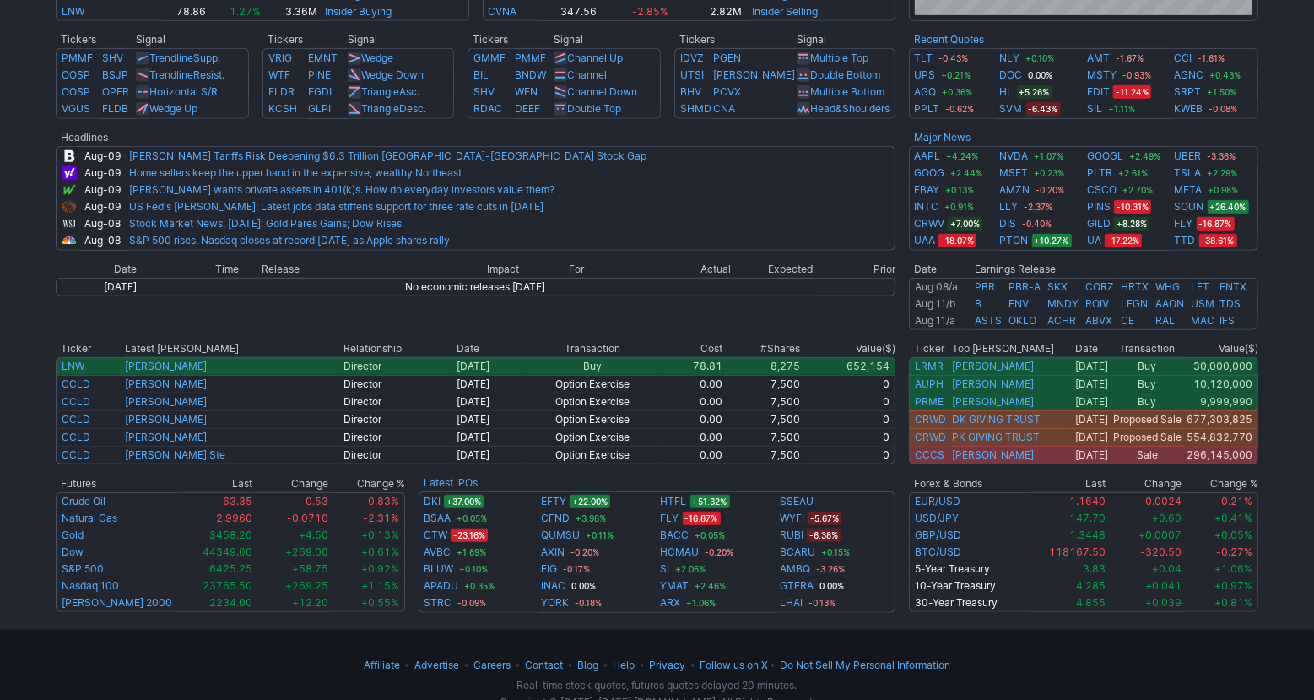
scroll to position [660, 0]
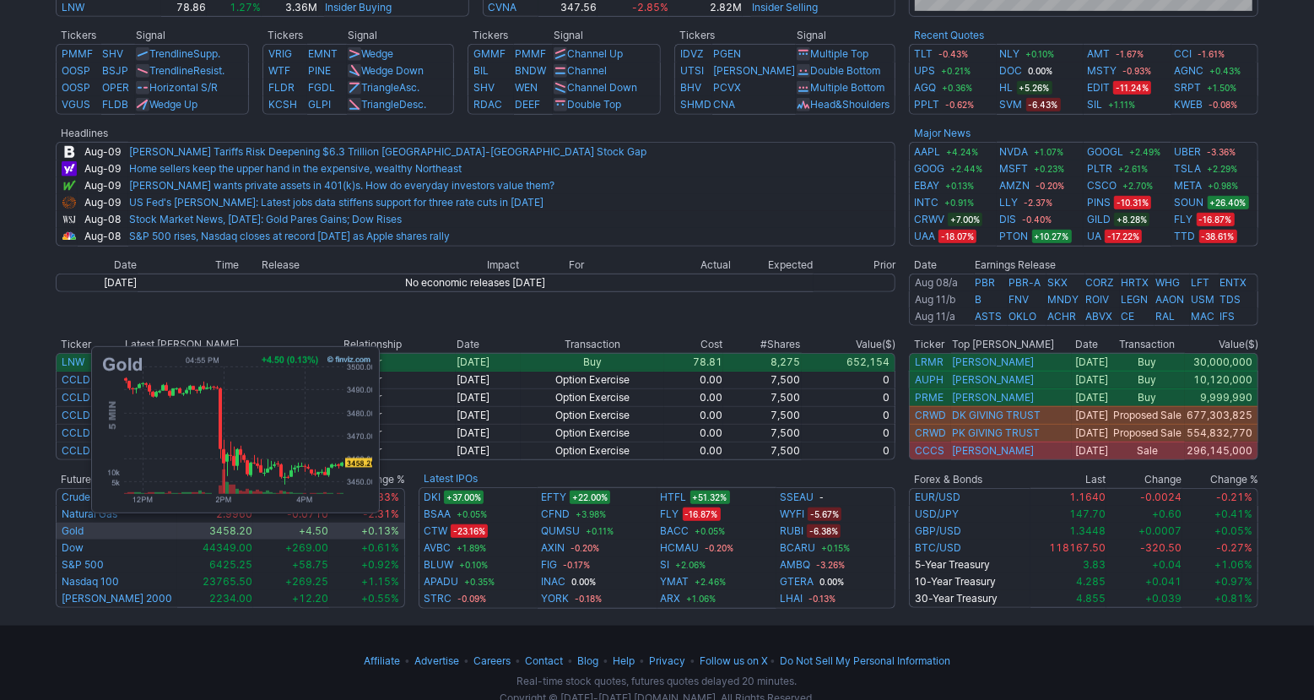
click at [83, 531] on link "Gold" at bounding box center [73, 530] width 22 height 13
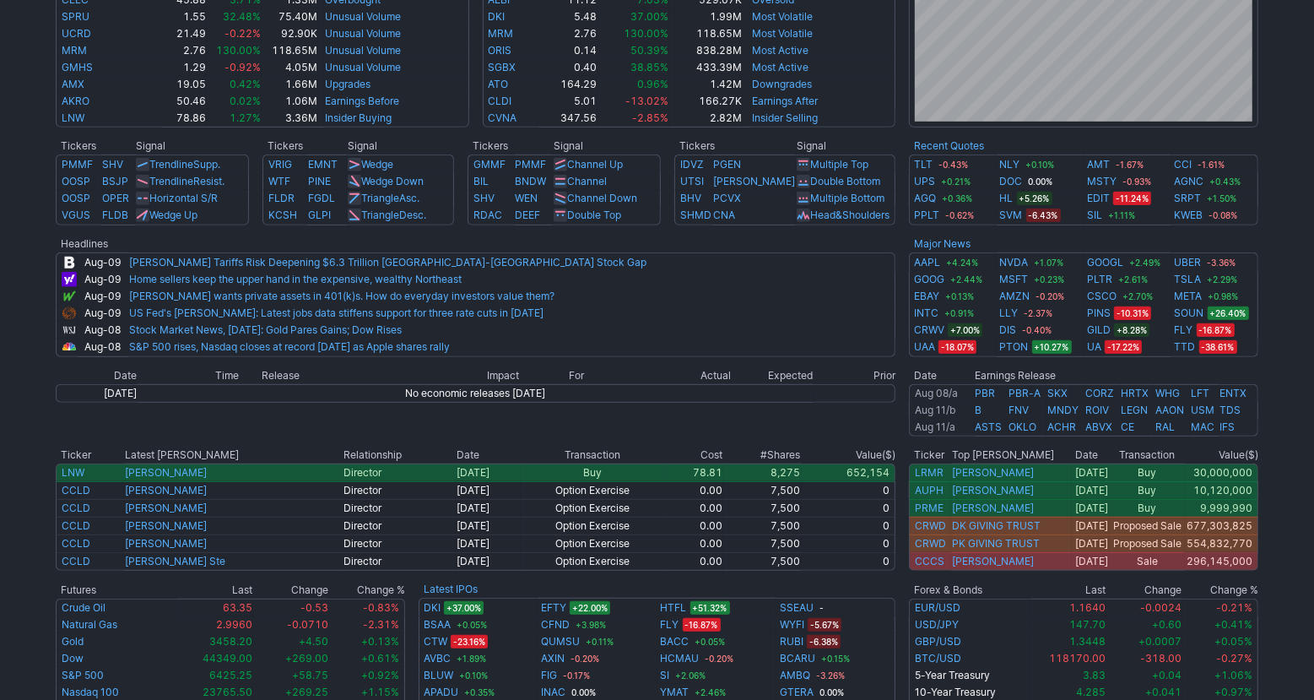
scroll to position [692, 0]
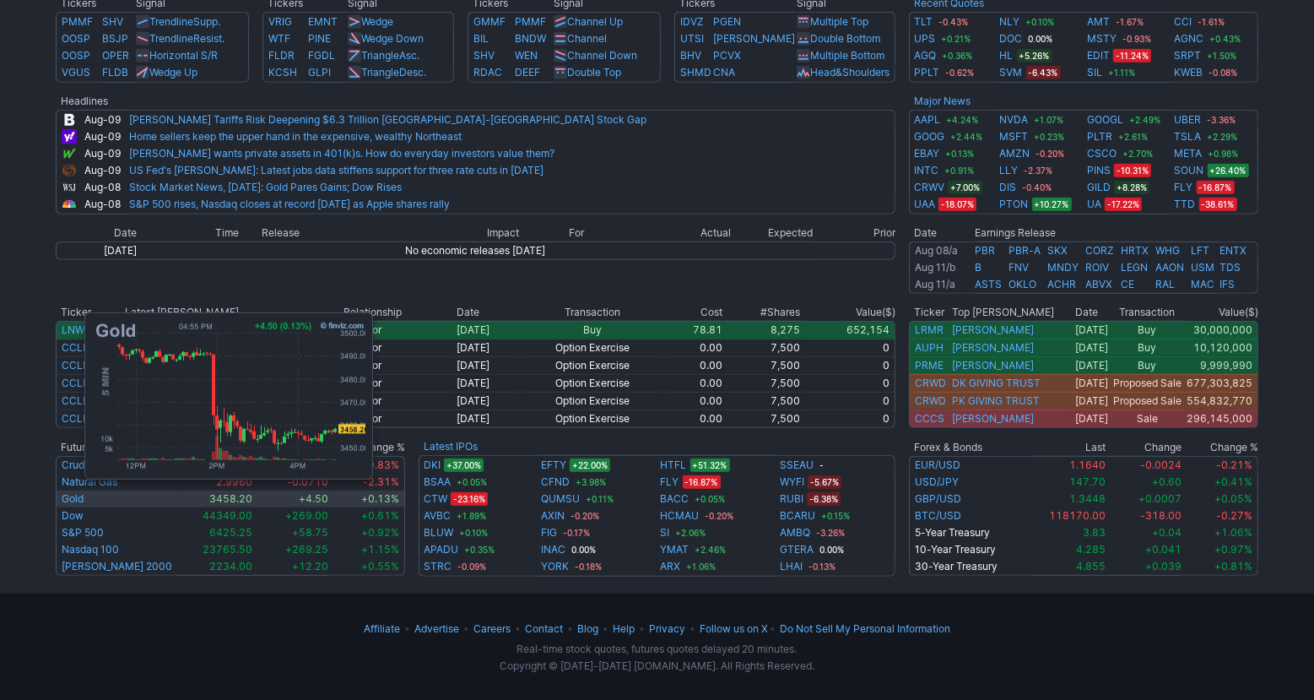
click at [76, 498] on link "Gold" at bounding box center [73, 498] width 22 height 13
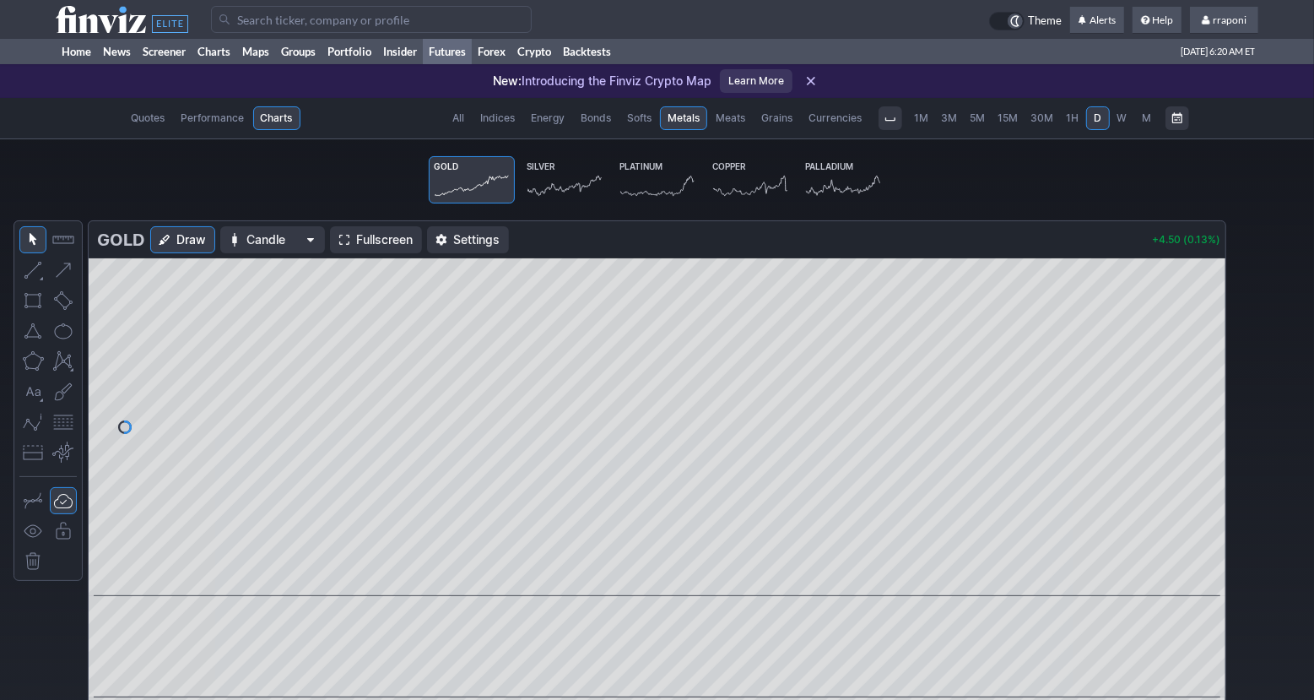
click at [929, 127] on link "1M" at bounding box center [922, 118] width 26 height 24
click at [948, 125] on span "3M" at bounding box center [950, 118] width 16 height 17
click at [980, 121] on span "5M" at bounding box center [978, 117] width 15 height 13
click at [1006, 119] on span "15M" at bounding box center [1008, 117] width 20 height 13
click at [1034, 119] on span "30M" at bounding box center [1042, 117] width 23 height 13
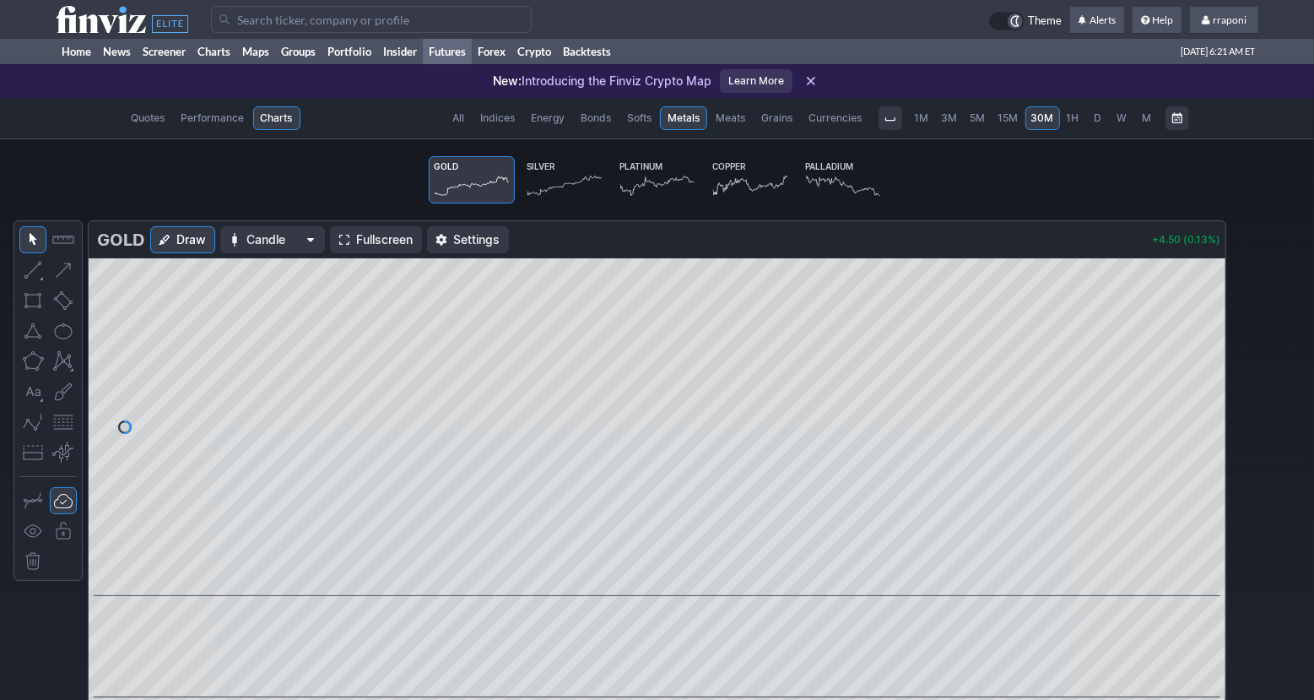
click at [1100, 125] on span "D" at bounding box center [1098, 118] width 12 height 17
click at [661, 186] on icon at bounding box center [657, 186] width 74 height 24
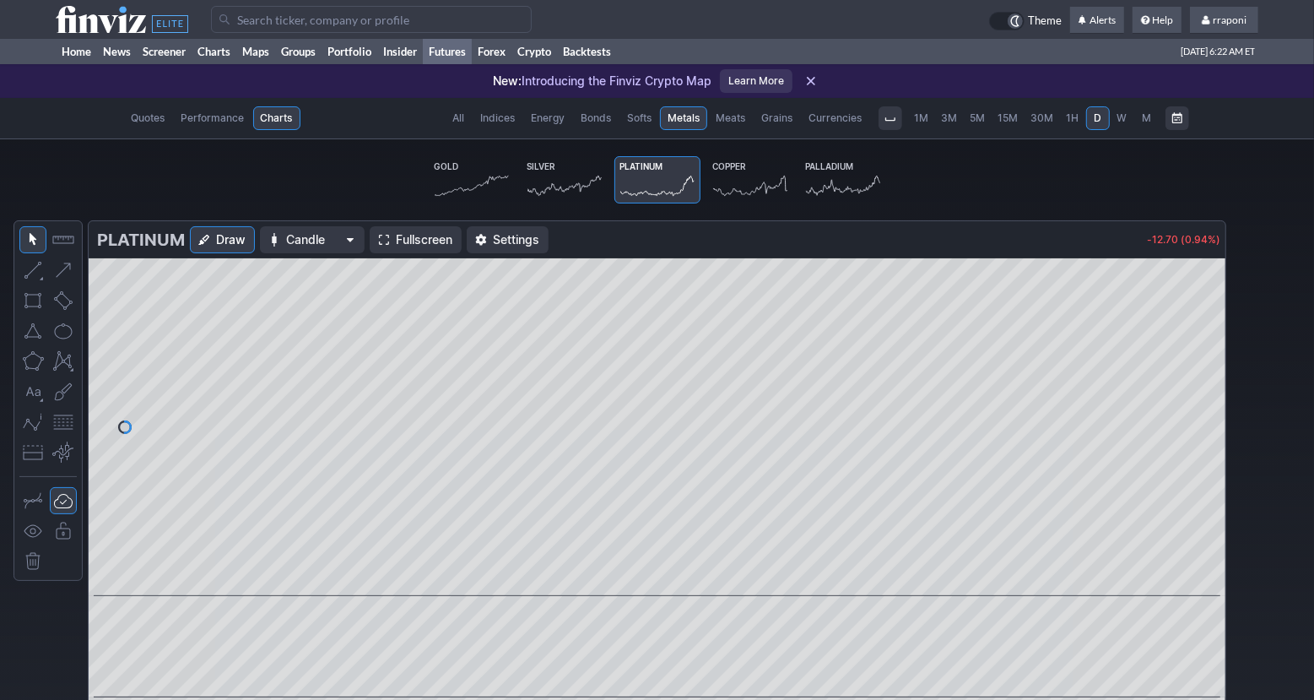
click at [832, 190] on icon at bounding box center [843, 186] width 74 height 24
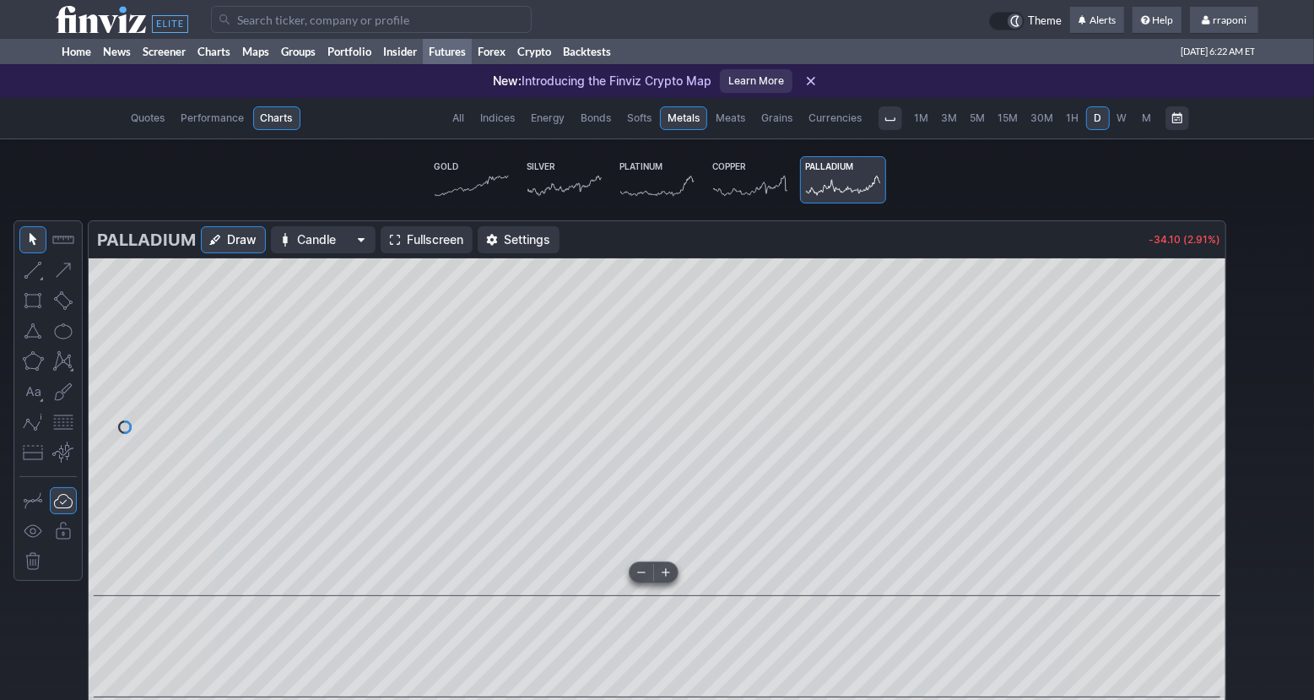
click at [646, 570] on span at bounding box center [641, 572] width 22 height 14
click at [644, 572] on span at bounding box center [641, 572] width 22 height 14
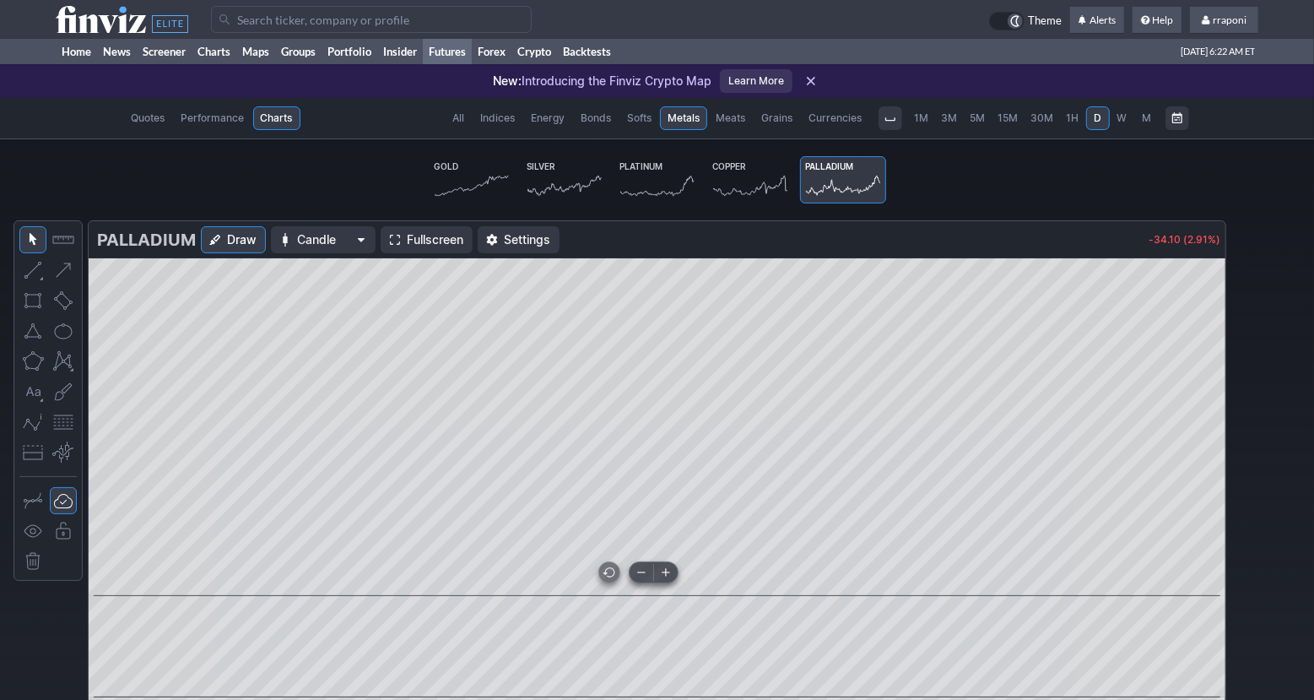
click at [644, 571] on span at bounding box center [641, 572] width 22 height 14
click at [149, 58] on link "Screener" at bounding box center [164, 51] width 55 height 25
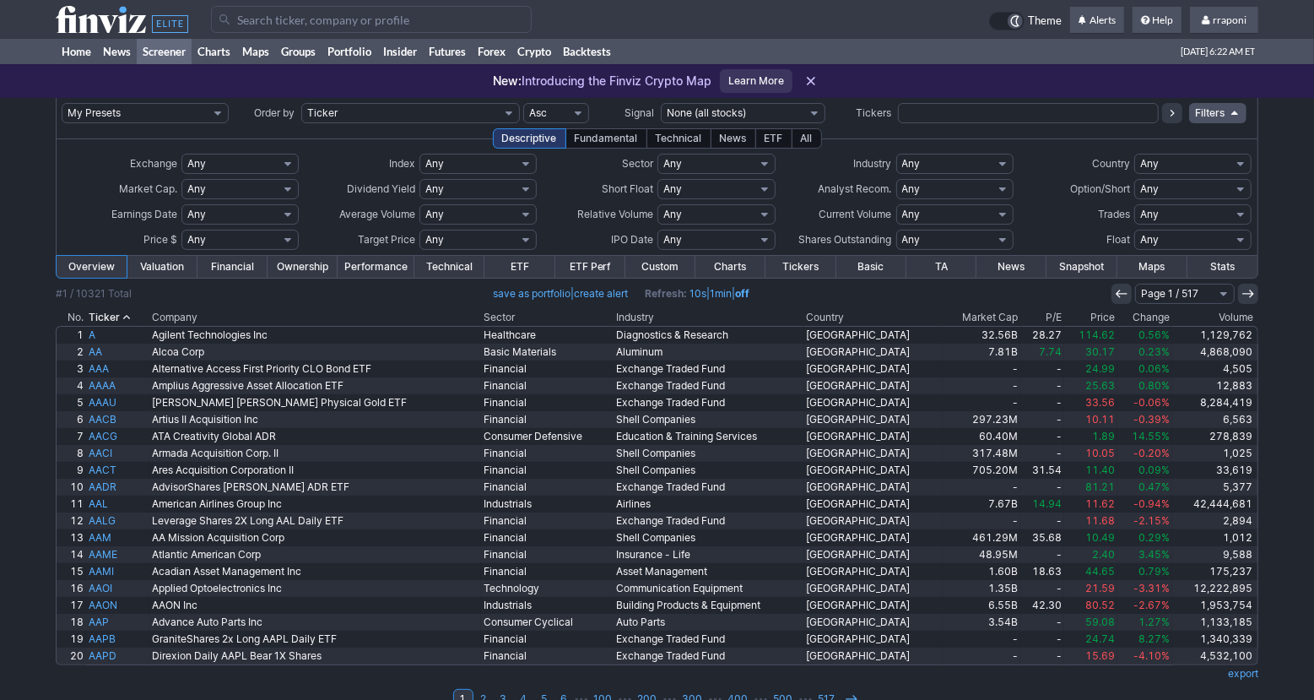
click at [956, 159] on select "Any Stocks only (ex-Funds) Exchange Traded Fund Advertising Agencies Aerospace …" at bounding box center [954, 164] width 117 height 20
select select "gold"
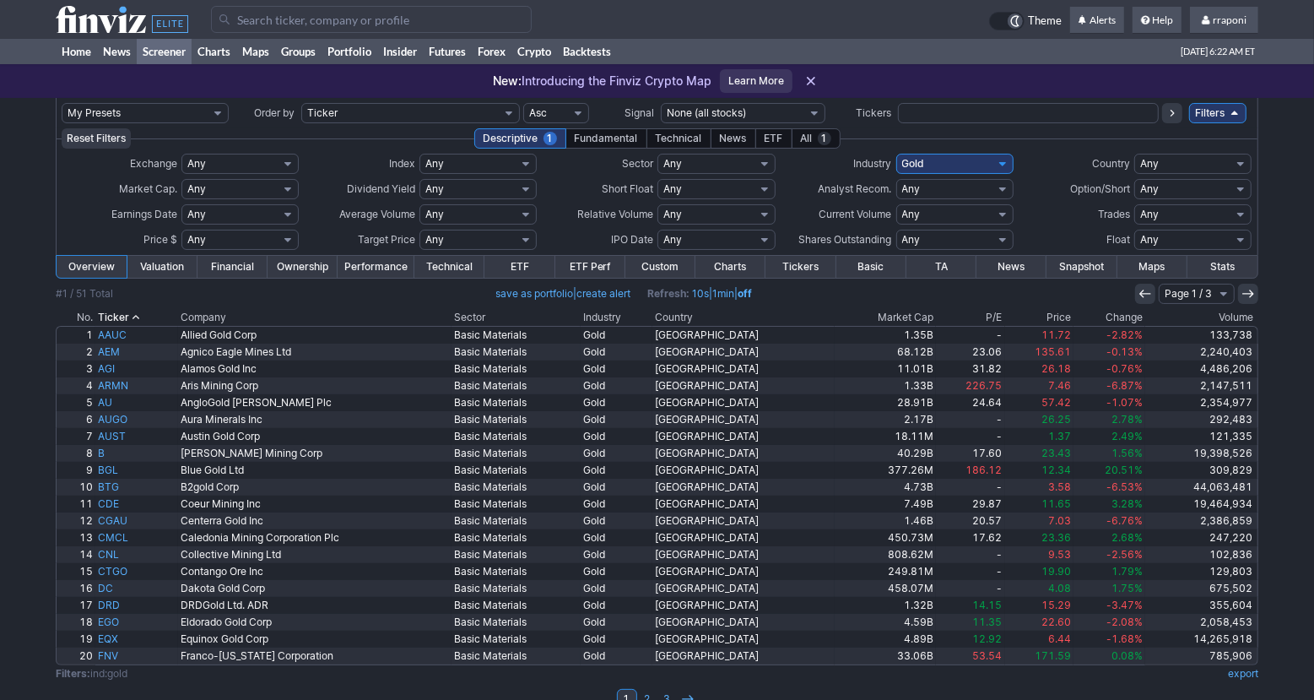
click at [1214, 311] on th "Volume" at bounding box center [1201, 317] width 113 height 17
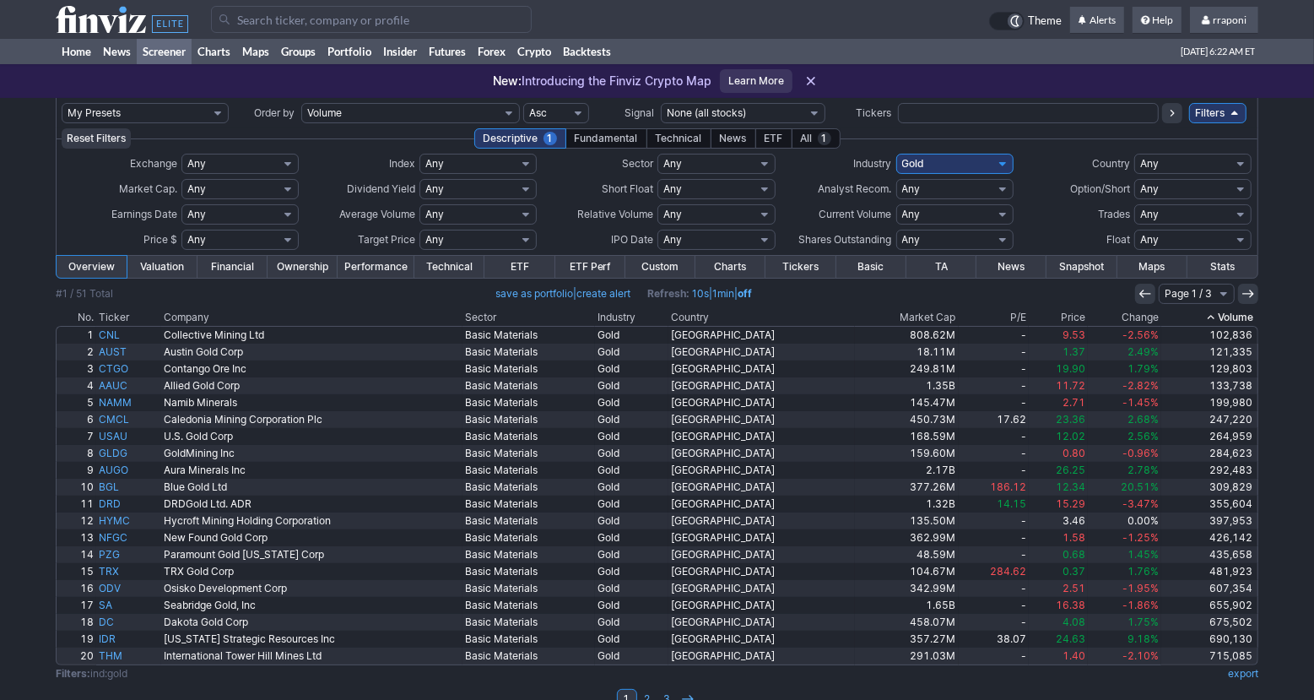
click at [1216, 312] on icon at bounding box center [1211, 318] width 14 height 14
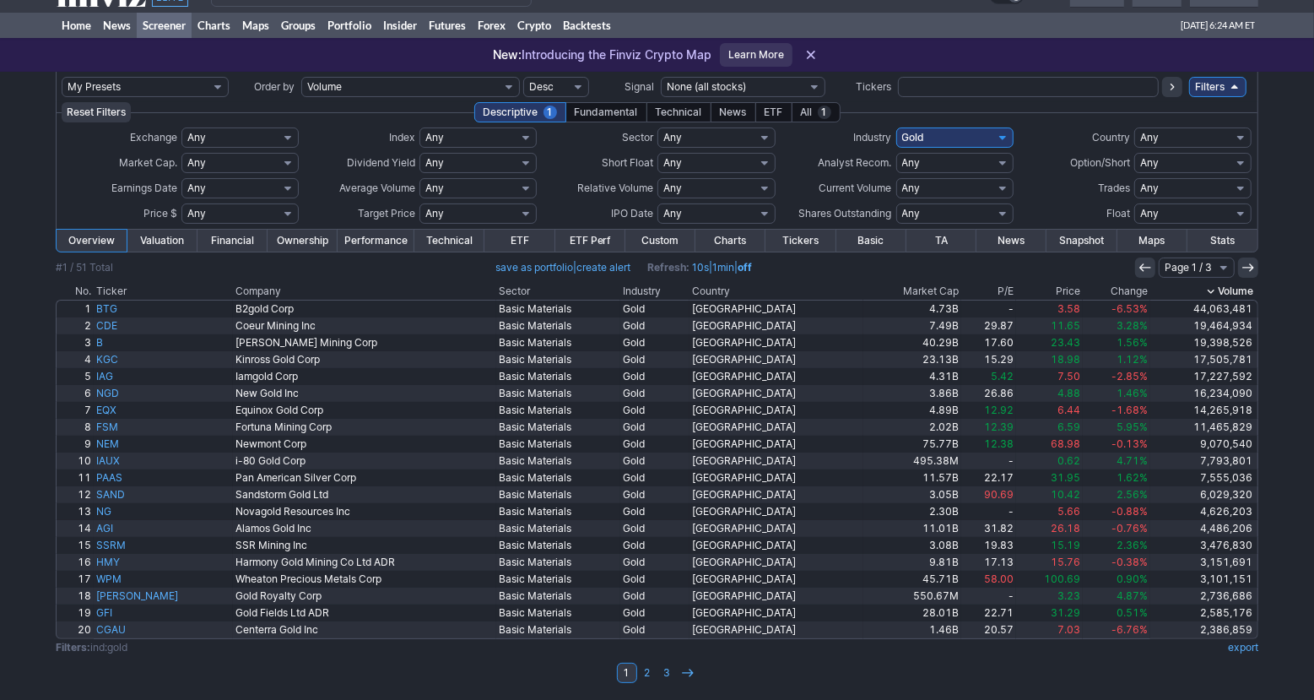
scroll to position [27, 0]
click at [649, 668] on link "2" at bounding box center [647, 672] width 20 height 20
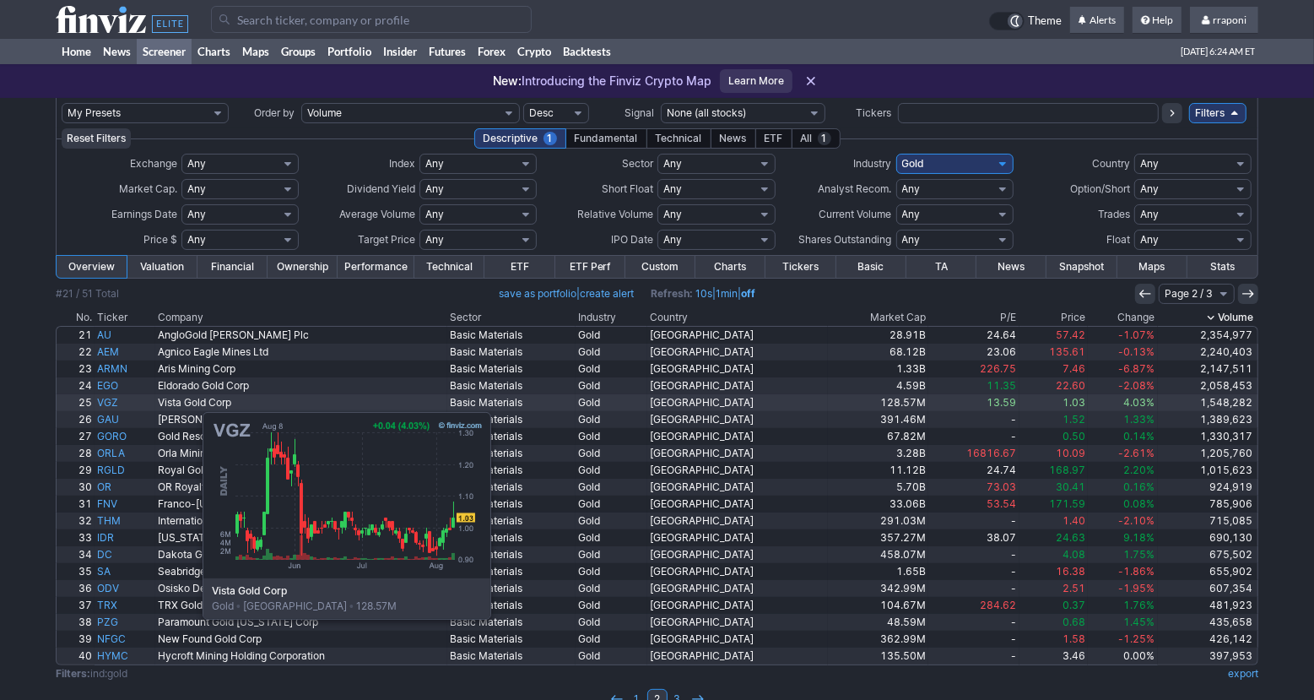
click at [118, 403] on link "VGZ" at bounding box center [125, 402] width 60 height 17
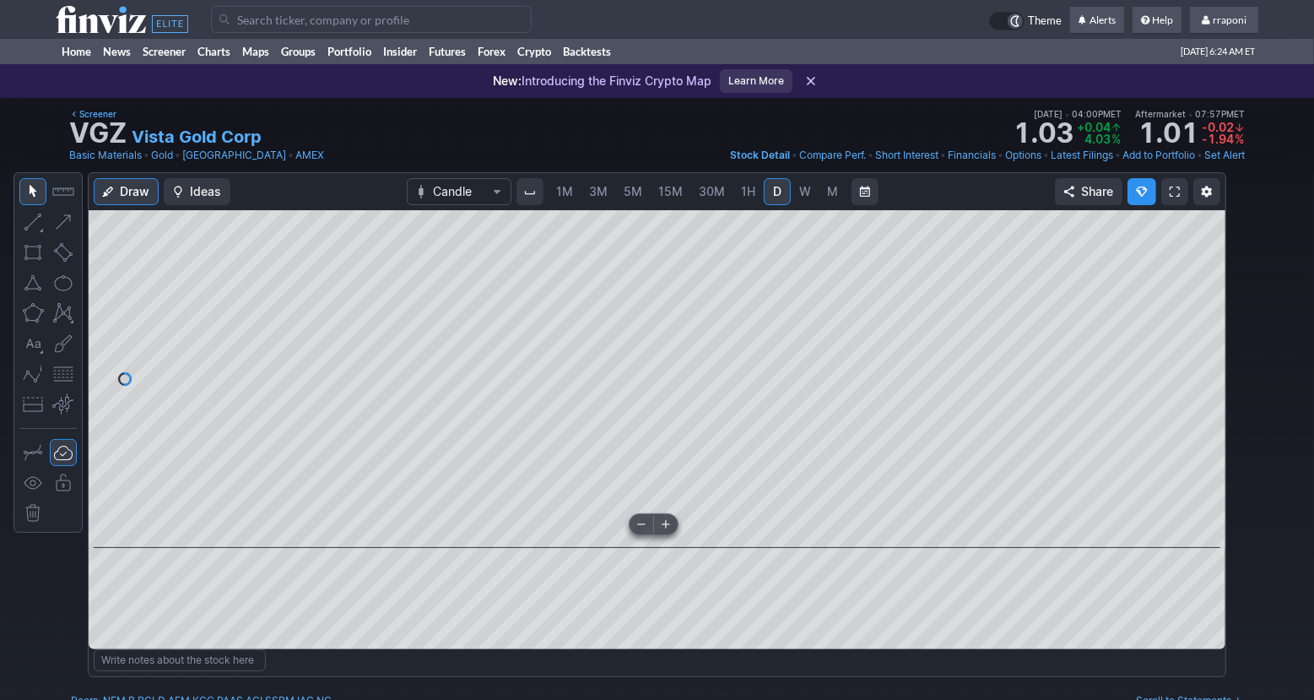
click at [639, 520] on span at bounding box center [641, 524] width 22 height 14
click at [638, 524] on span at bounding box center [641, 524] width 22 height 14
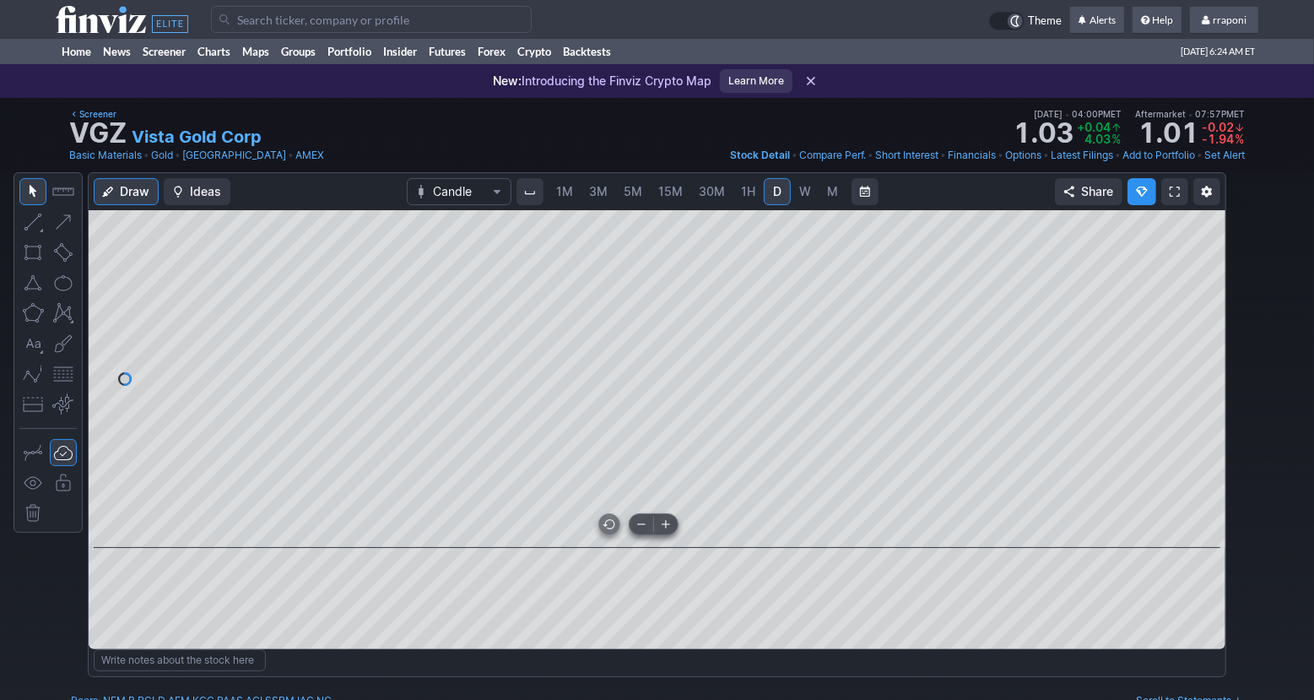
click at [640, 524] on span at bounding box center [641, 524] width 22 height 14
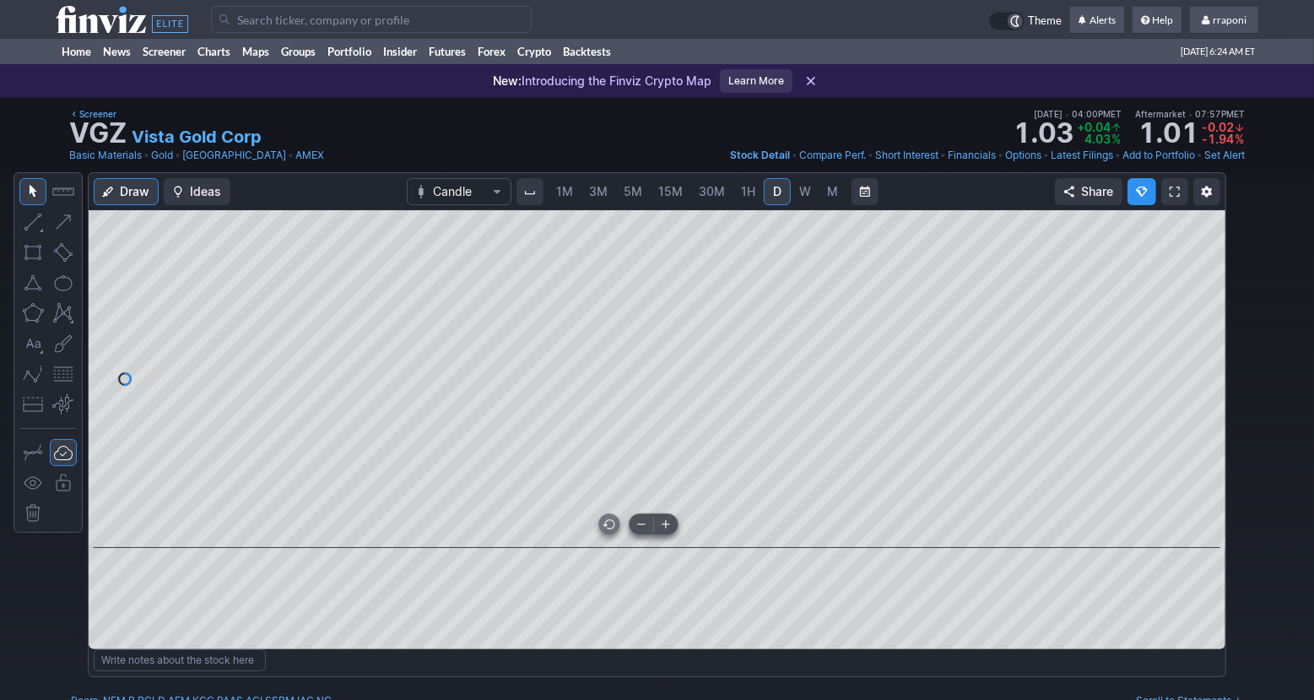
click at [640, 524] on span at bounding box center [641, 524] width 22 height 14
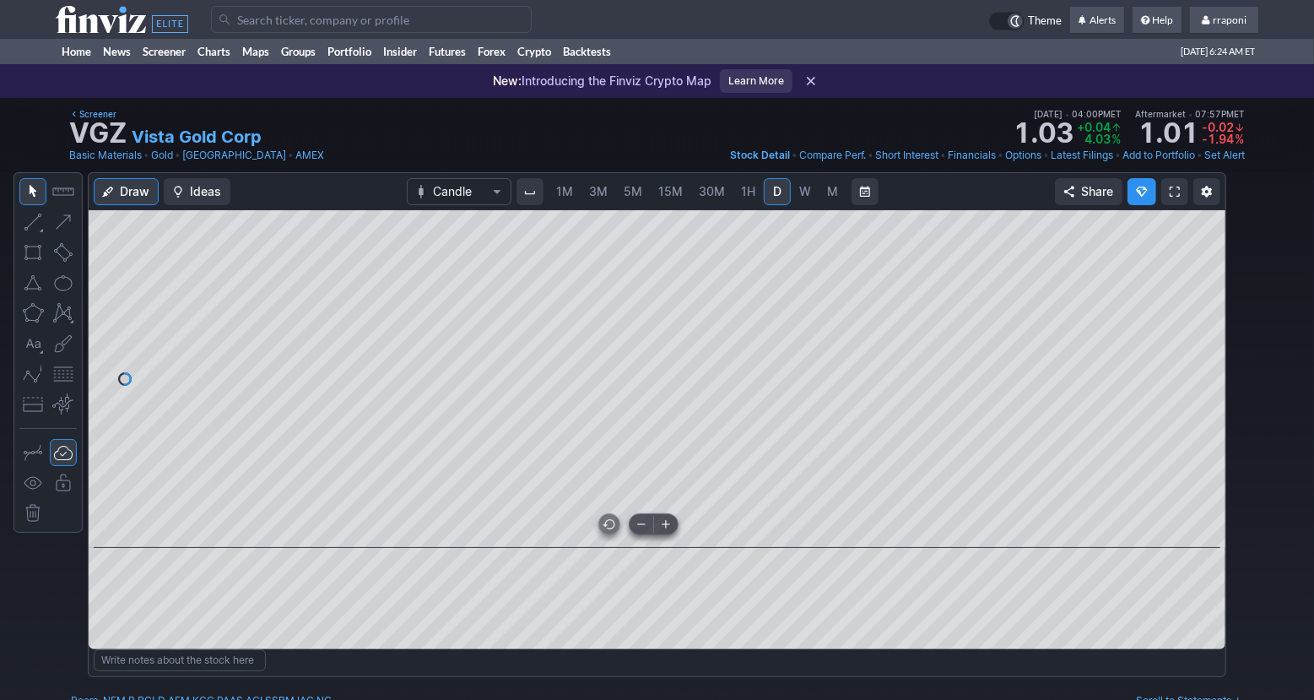
click at [640, 524] on span at bounding box center [641, 524] width 22 height 14
click at [819, 188] on link "M" at bounding box center [832, 191] width 27 height 27
click at [73, 53] on link "Home" at bounding box center [76, 51] width 41 height 25
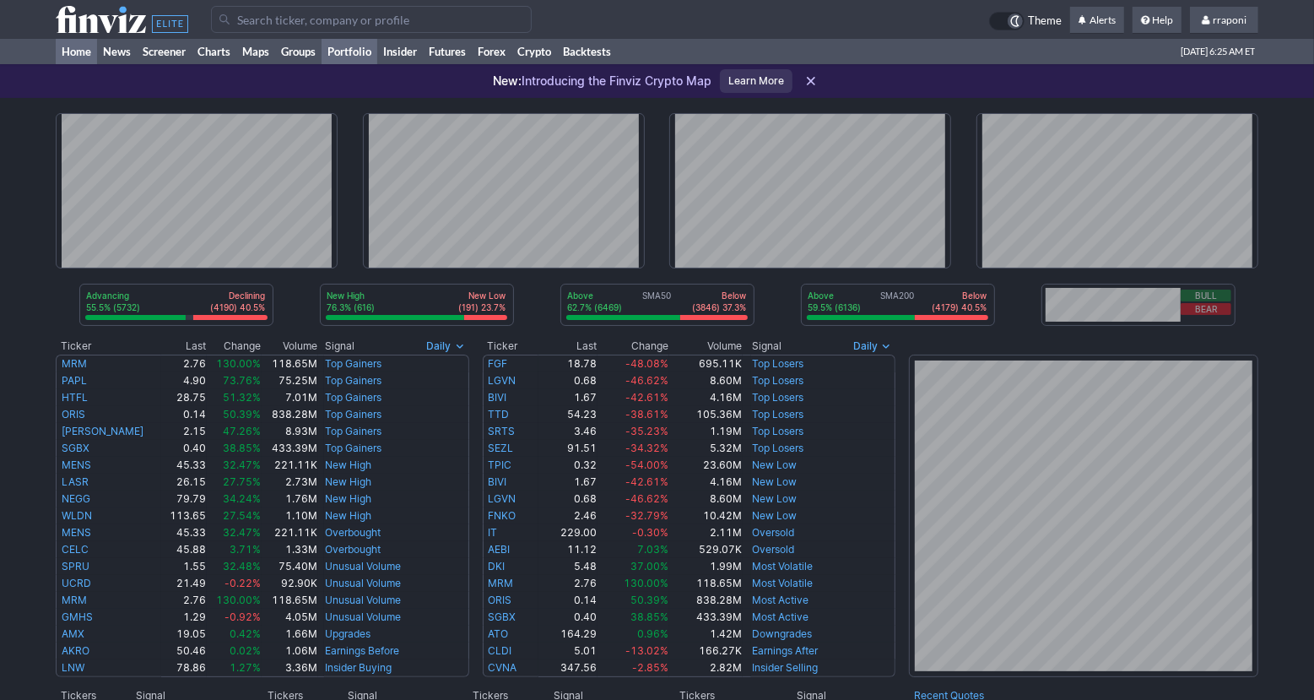
click at [361, 54] on link "Portfolio" at bounding box center [350, 51] width 56 height 25
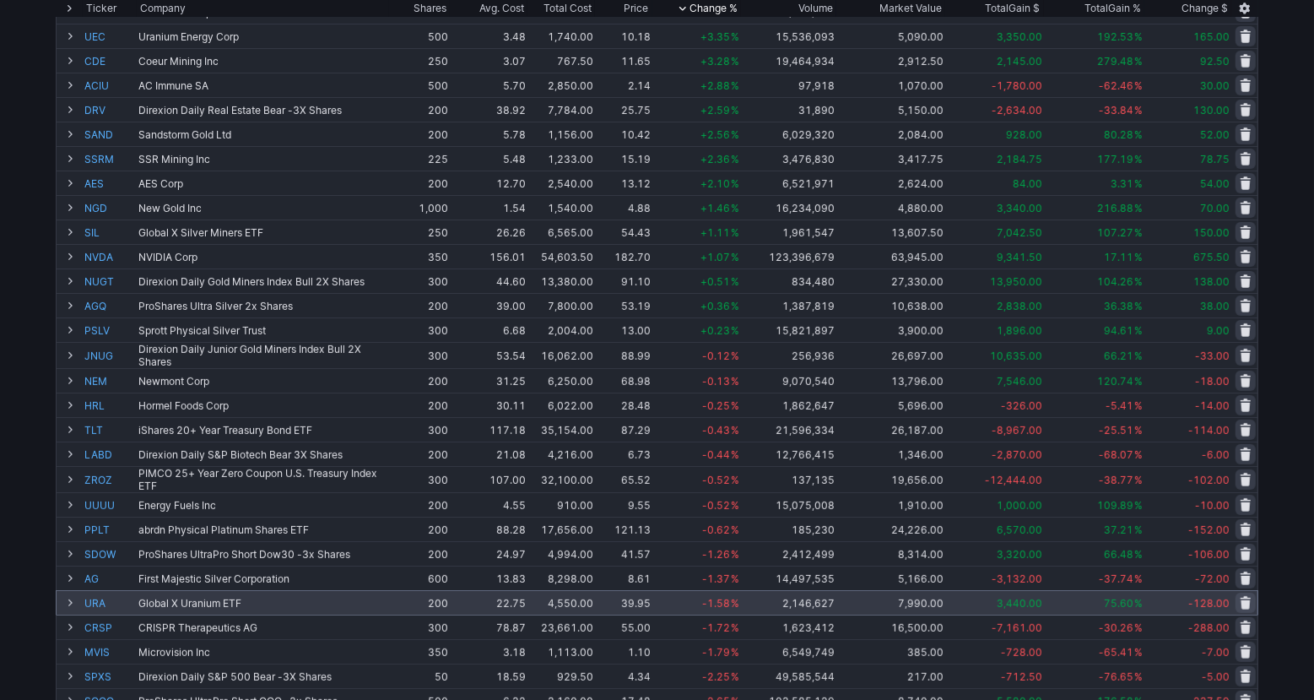
scroll to position [338, 0]
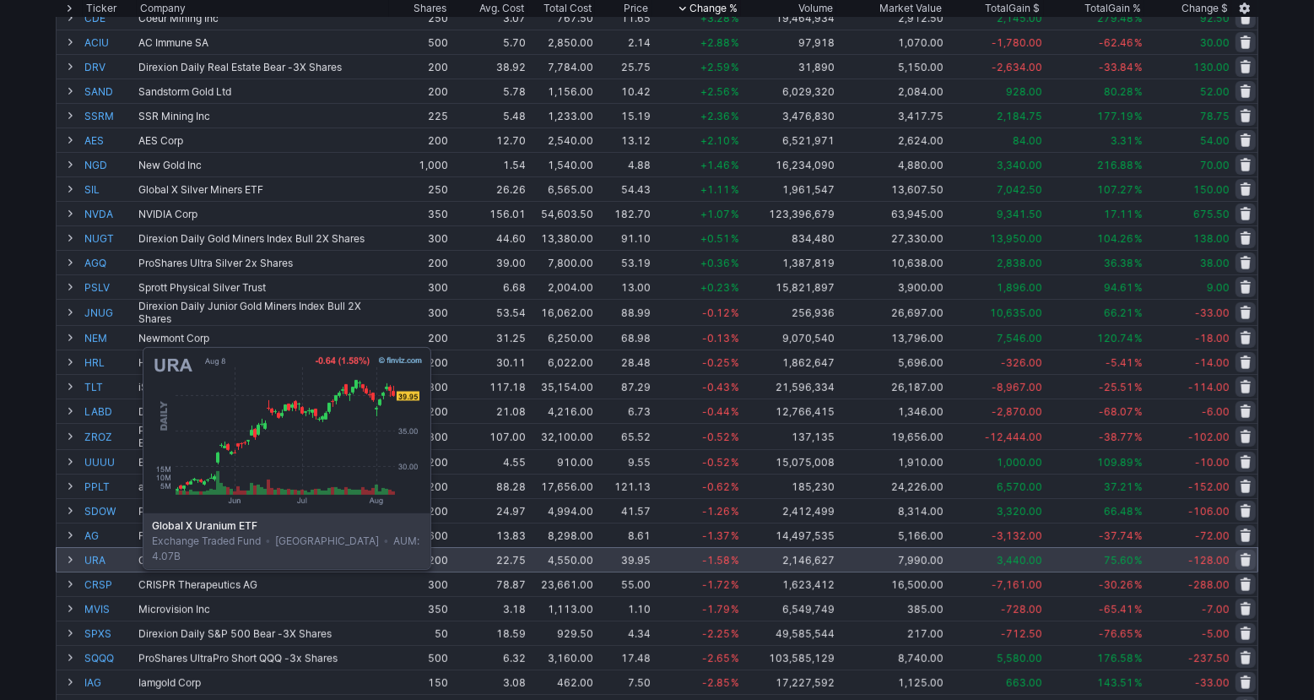
click at [100, 565] on link "URA" at bounding box center [109, 560] width 51 height 24
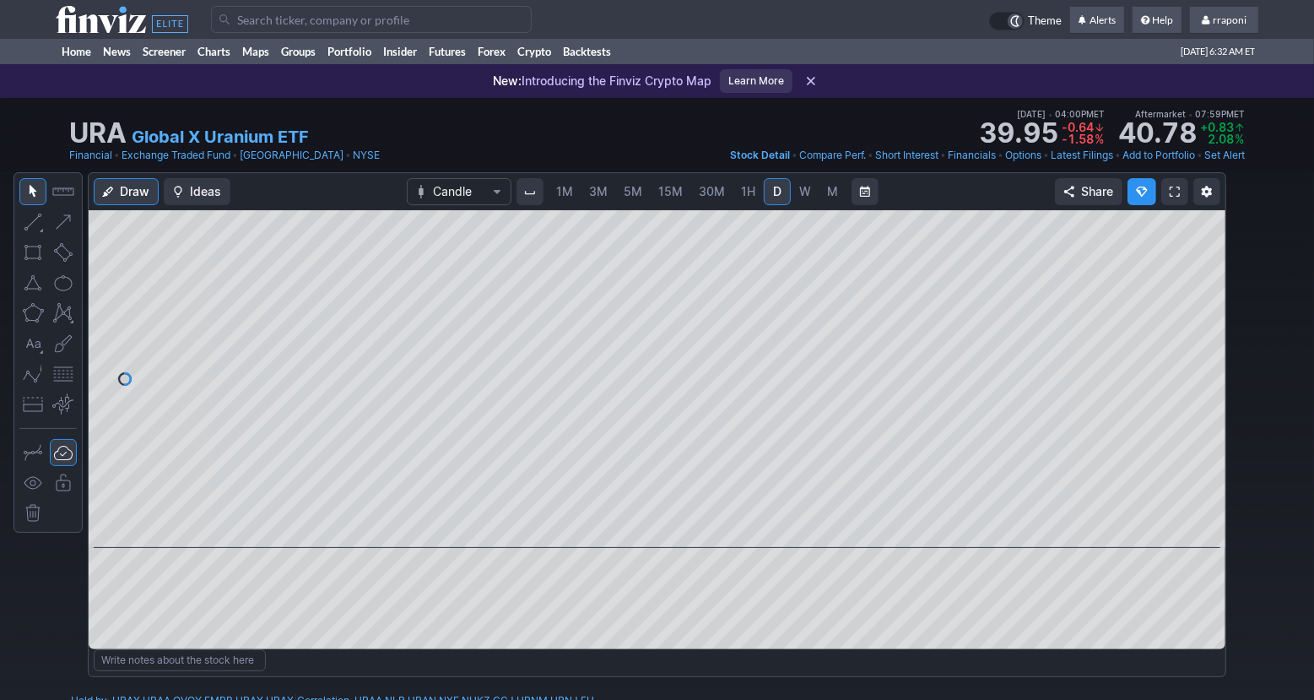
click at [831, 192] on span "M" at bounding box center [832, 191] width 11 height 14
click at [637, 521] on span at bounding box center [641, 524] width 22 height 14
click at [637, 522] on span at bounding box center [641, 524] width 22 height 14
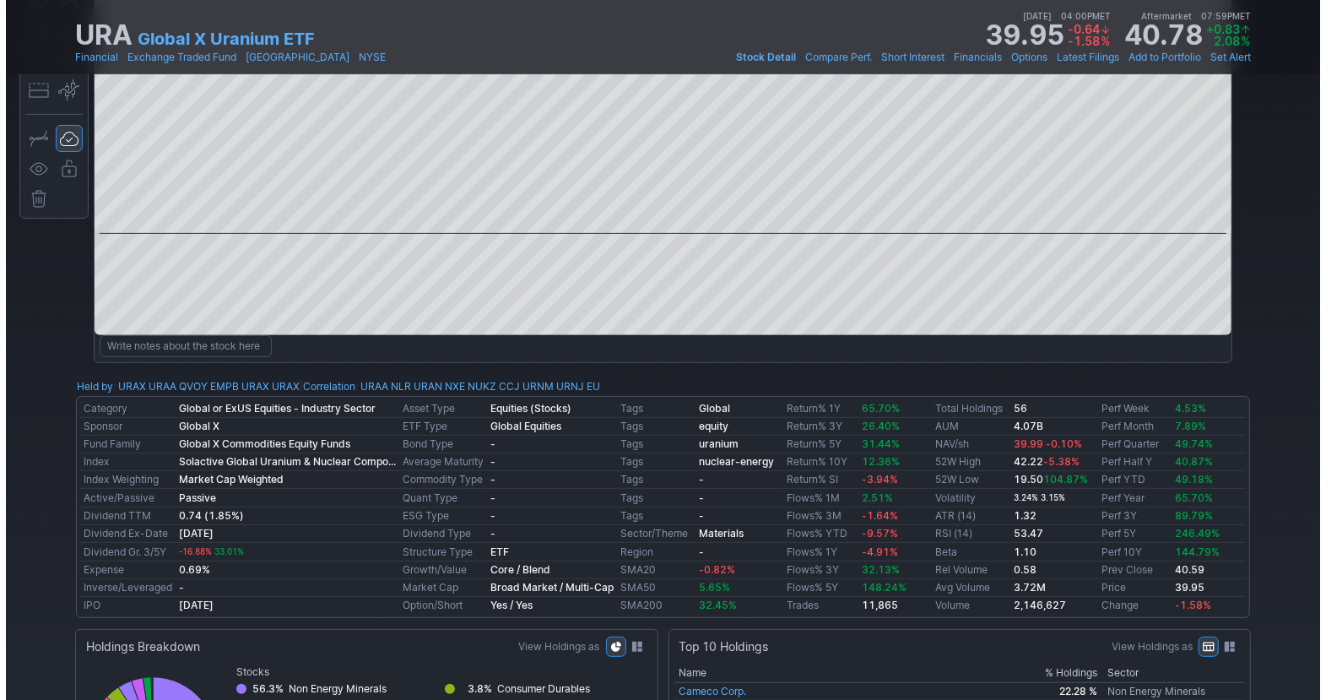
scroll to position [671, 0]
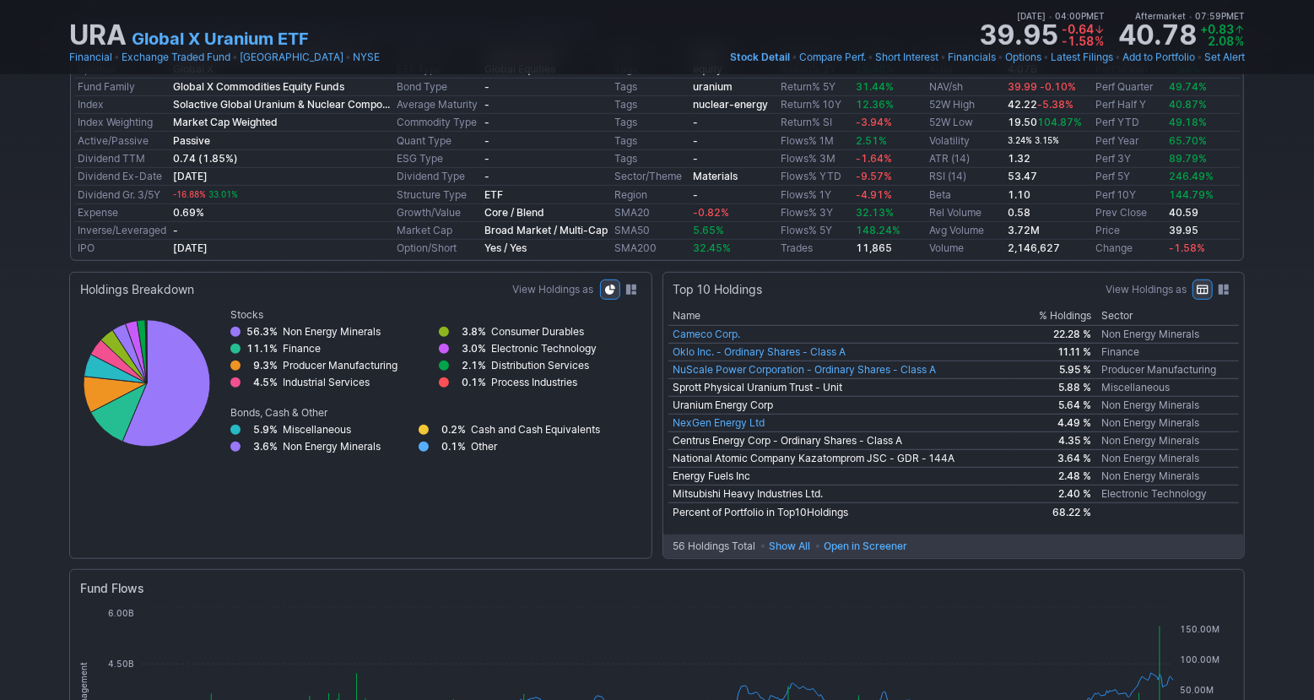
click at [785, 545] on span "Show All" at bounding box center [790, 546] width 41 height 17
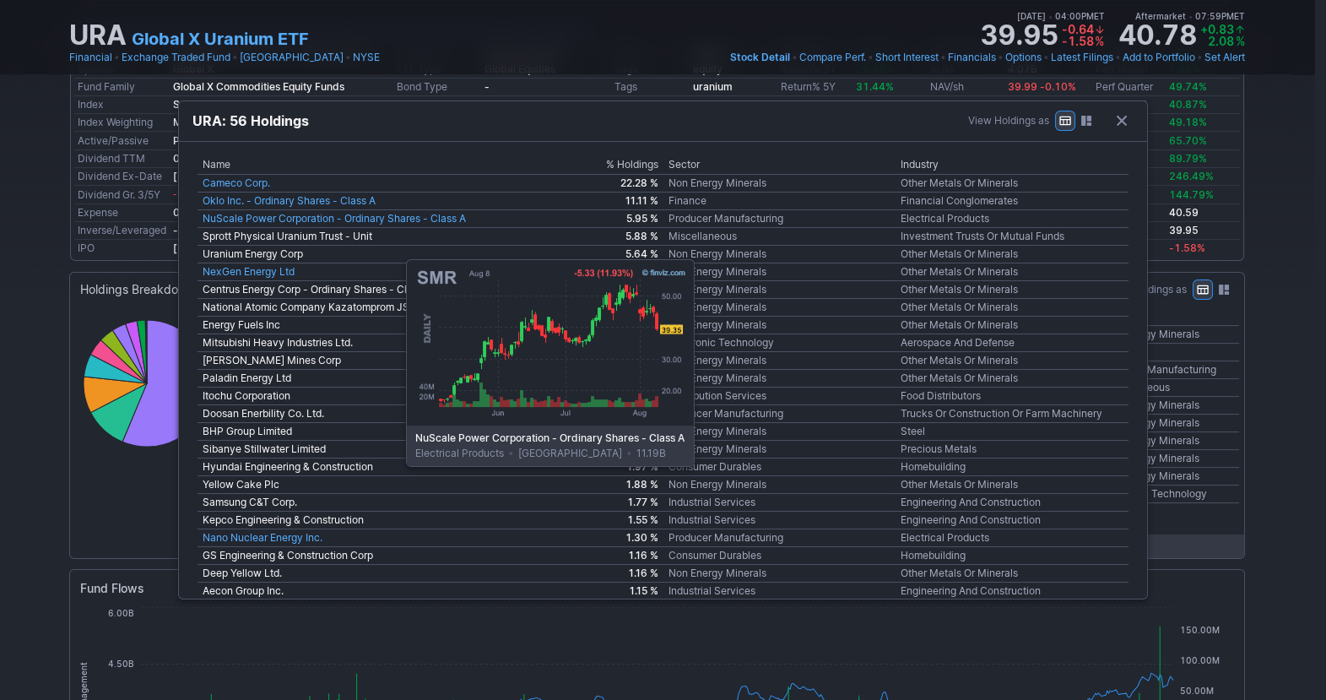
click at [364, 220] on link "NuScale Power Corporation - Ordinary Shares - Class A" at bounding box center [334, 218] width 263 height 13
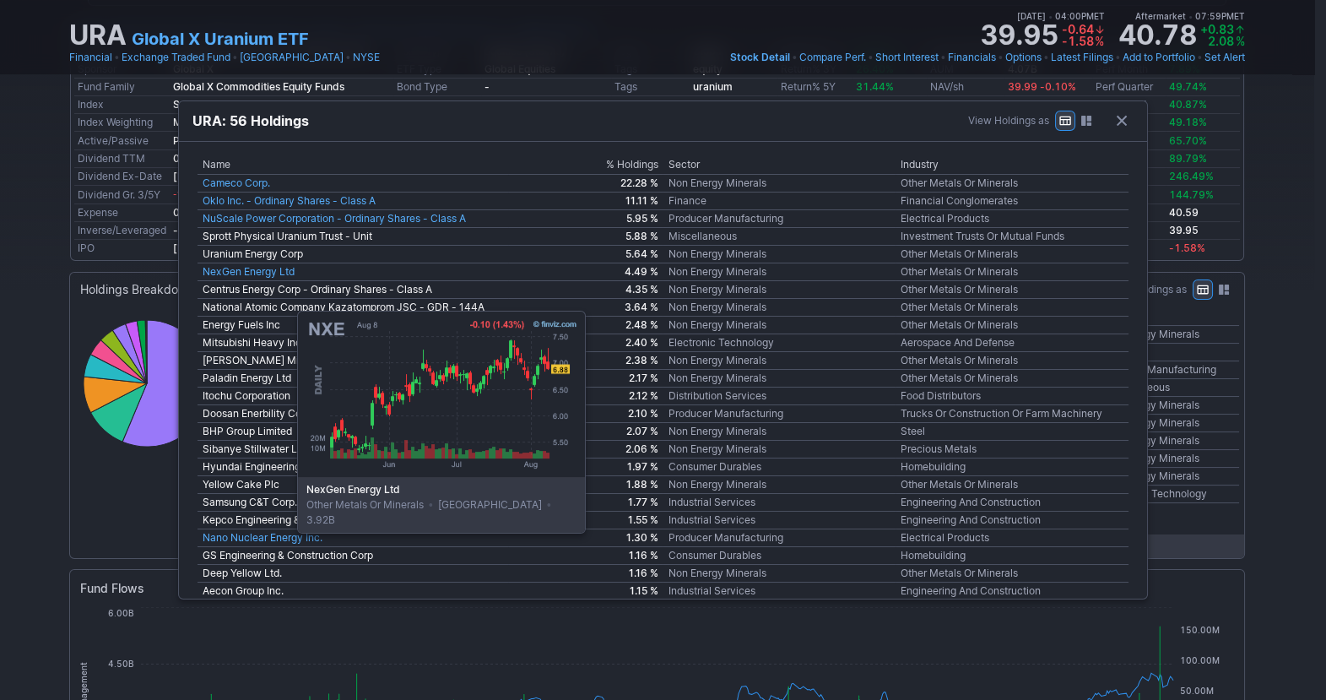
click at [255, 272] on link "NexGen Energy Ltd" at bounding box center [249, 271] width 92 height 13
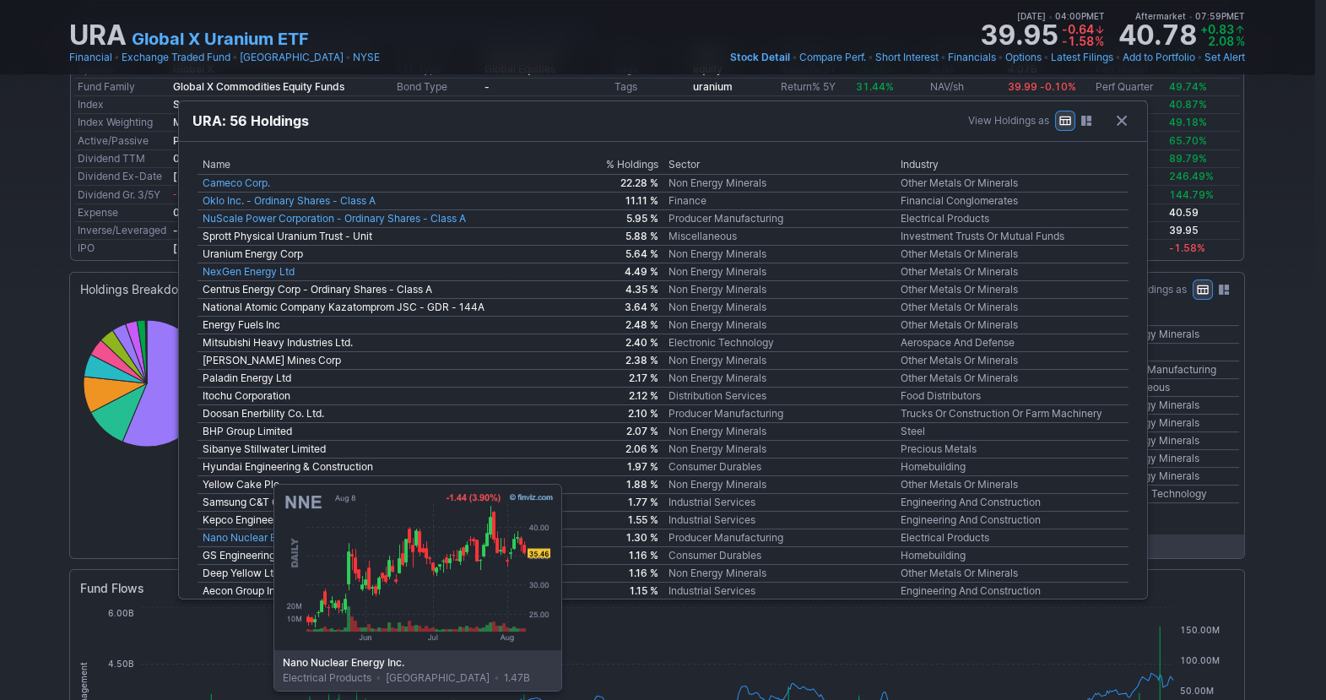
click at [231, 538] on link "Nano Nuclear Energy Inc." at bounding box center [263, 537] width 120 height 13
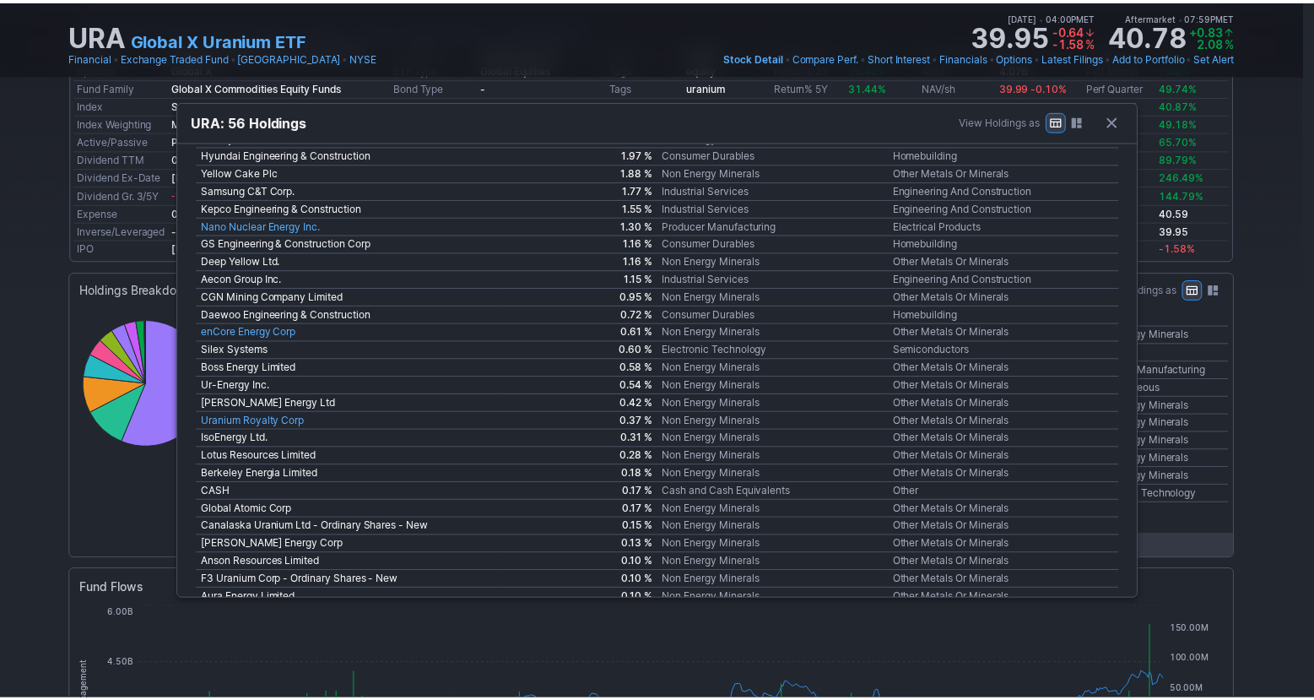
scroll to position [0, 0]
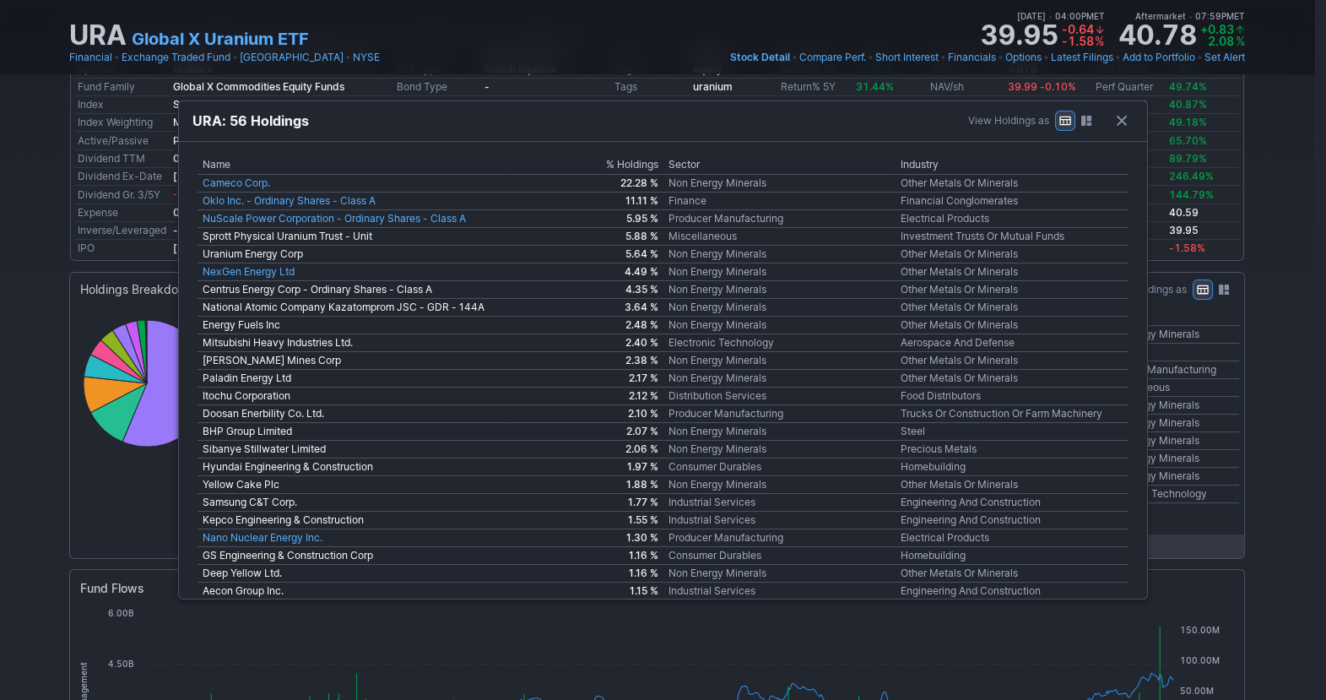
click at [1124, 120] on button "ETF Holdings" at bounding box center [1122, 121] width 24 height 24
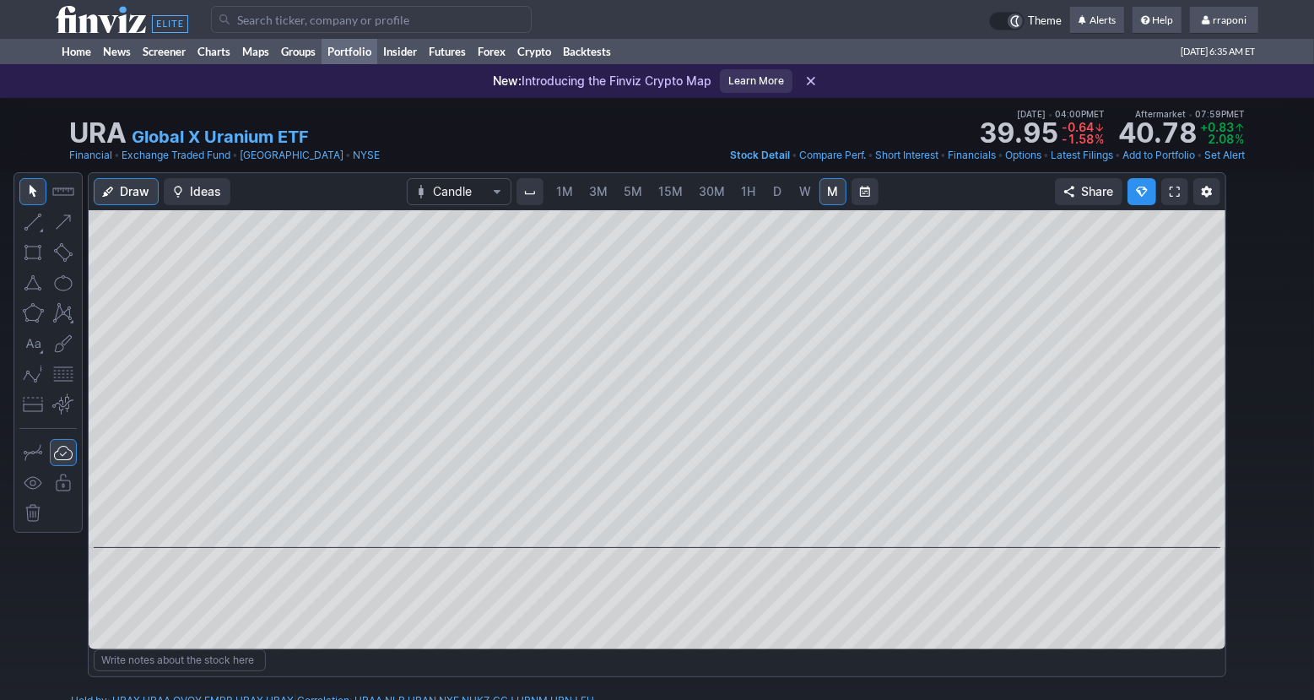
click at [368, 55] on link "Portfolio" at bounding box center [350, 51] width 56 height 25
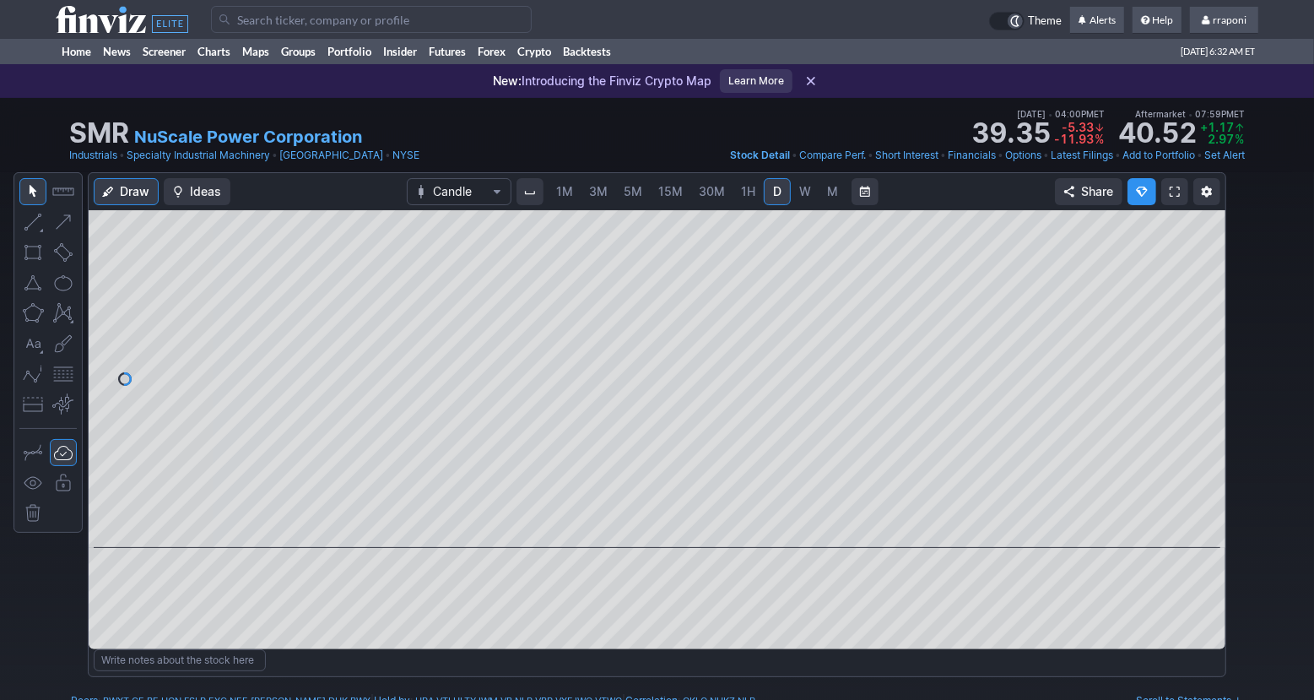
click at [837, 192] on link "M" at bounding box center [832, 191] width 27 height 27
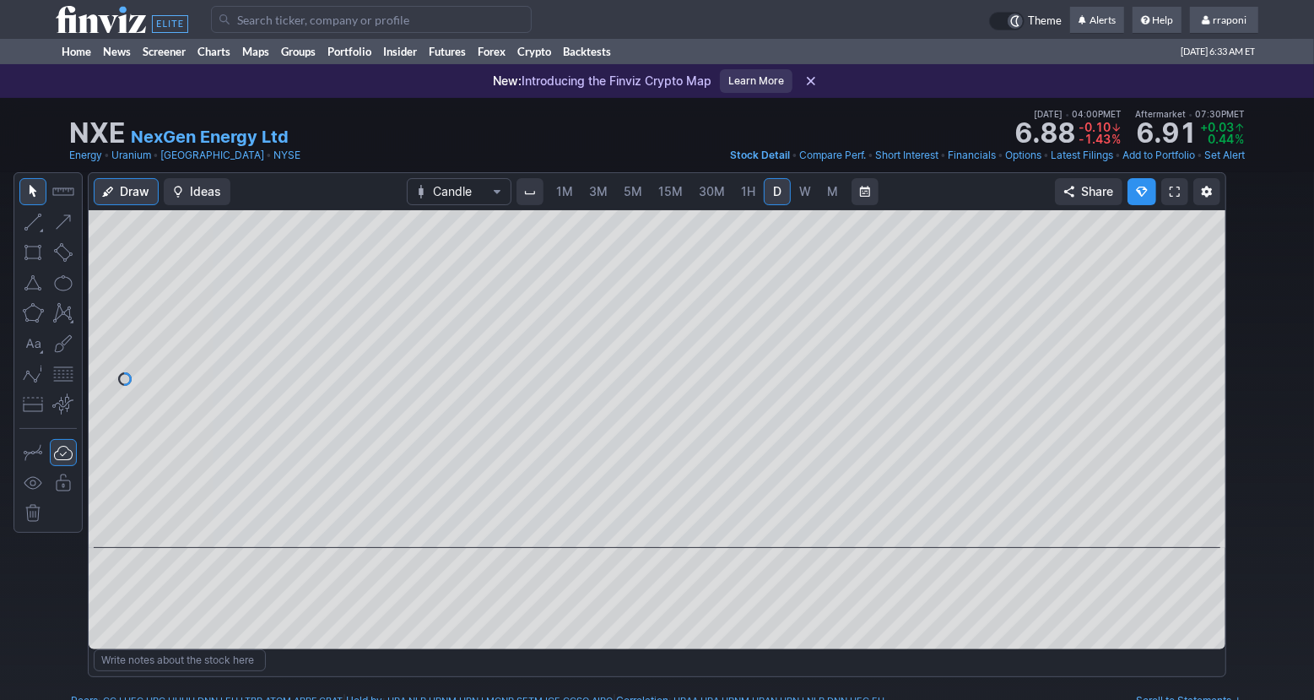
click at [834, 195] on span "M" at bounding box center [832, 191] width 11 height 14
click at [639, 527] on span at bounding box center [641, 524] width 22 height 14
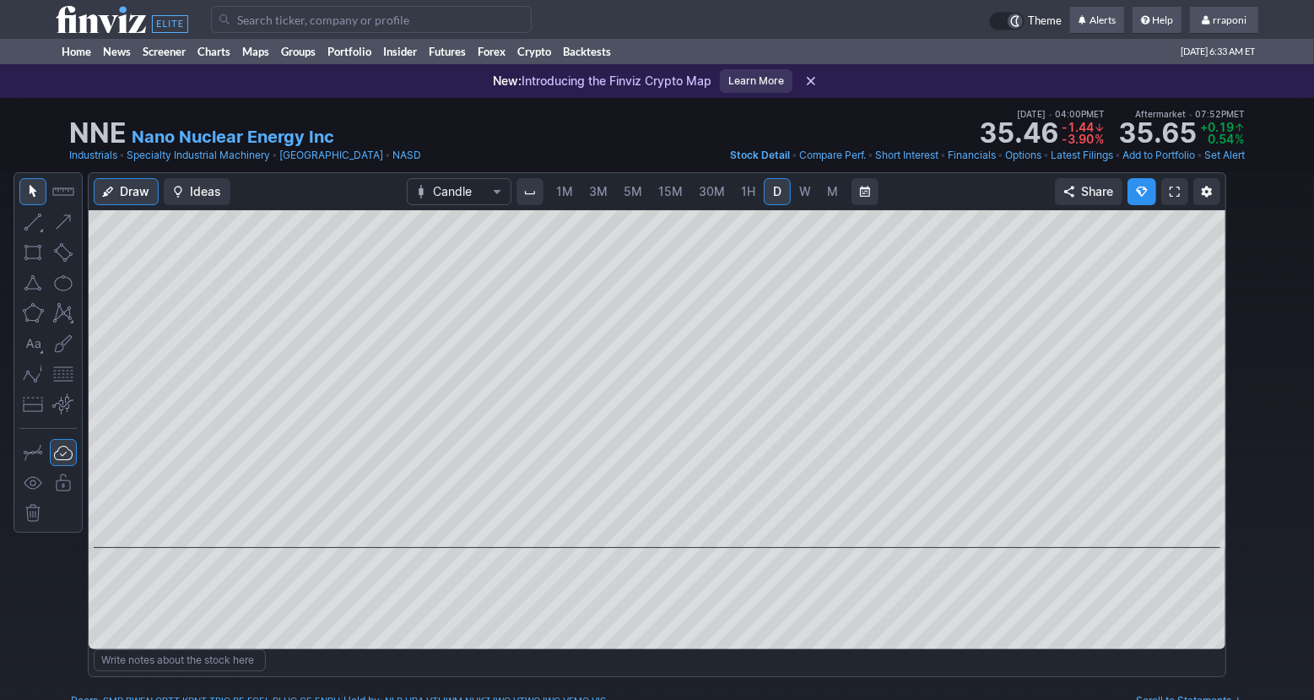
click at [833, 194] on span "M" at bounding box center [832, 191] width 11 height 14
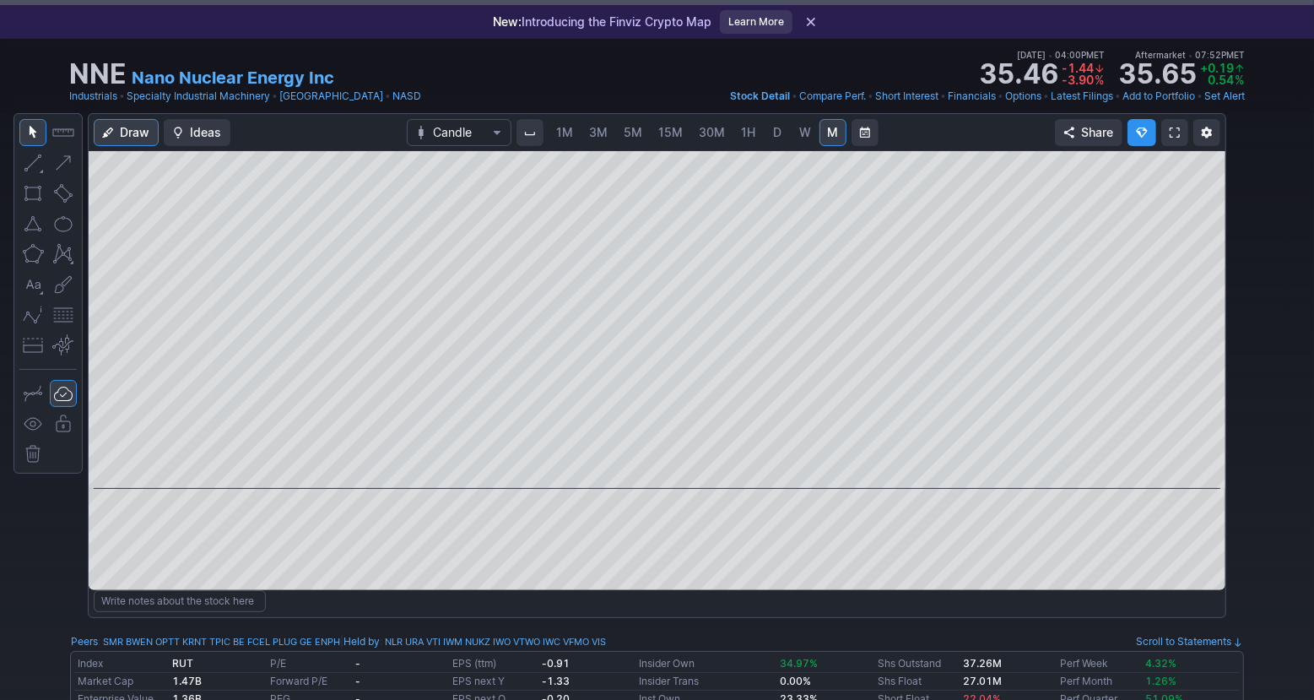
scroll to position [68, 0]
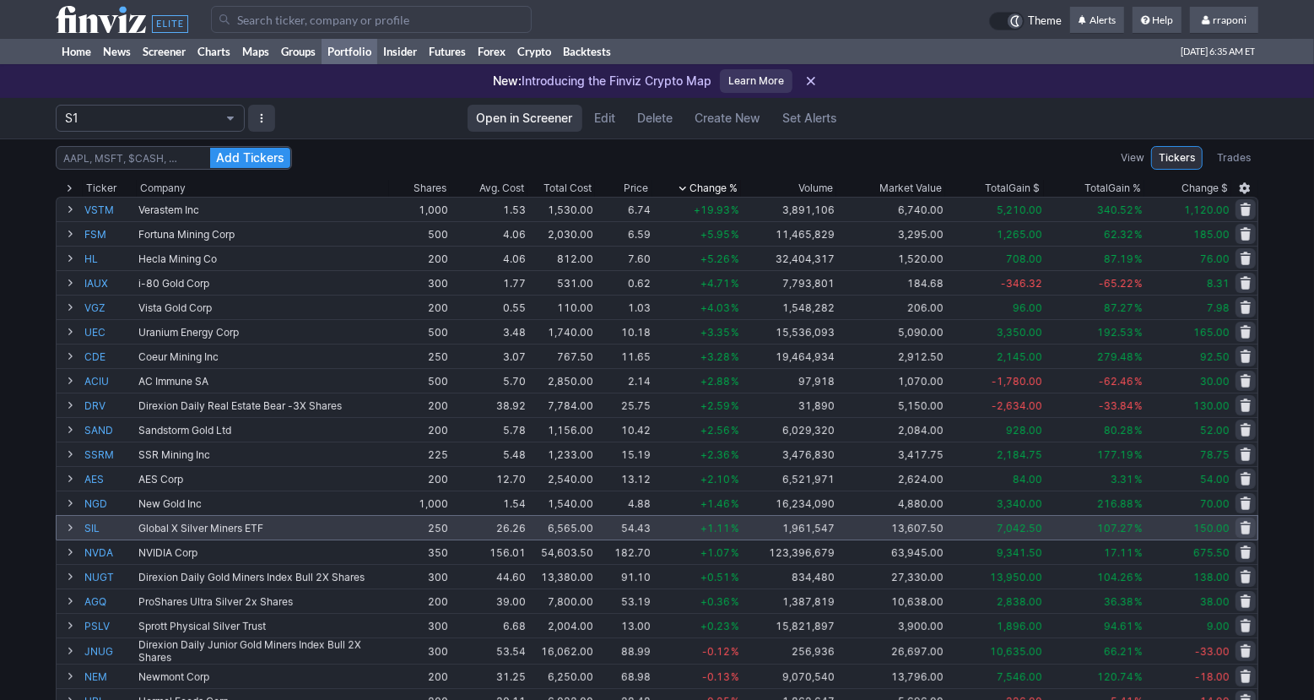
scroll to position [119, 0]
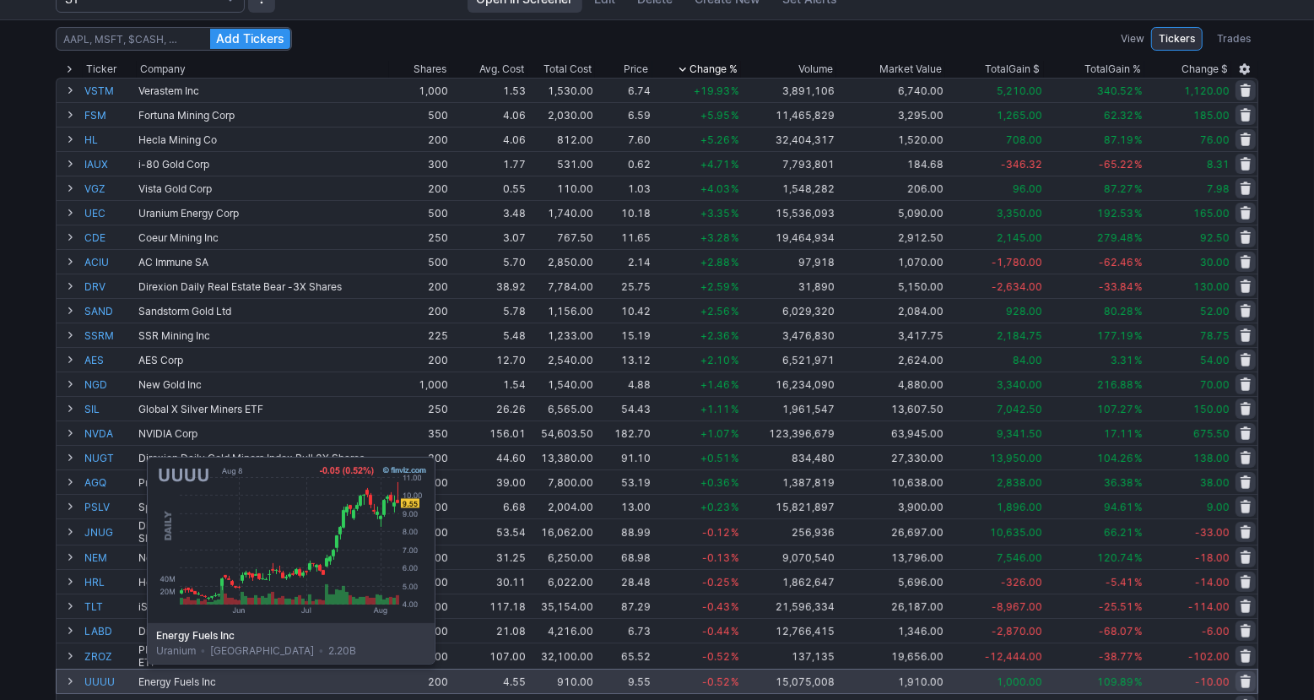
click at [105, 675] on link "UUUU" at bounding box center [109, 681] width 51 height 24
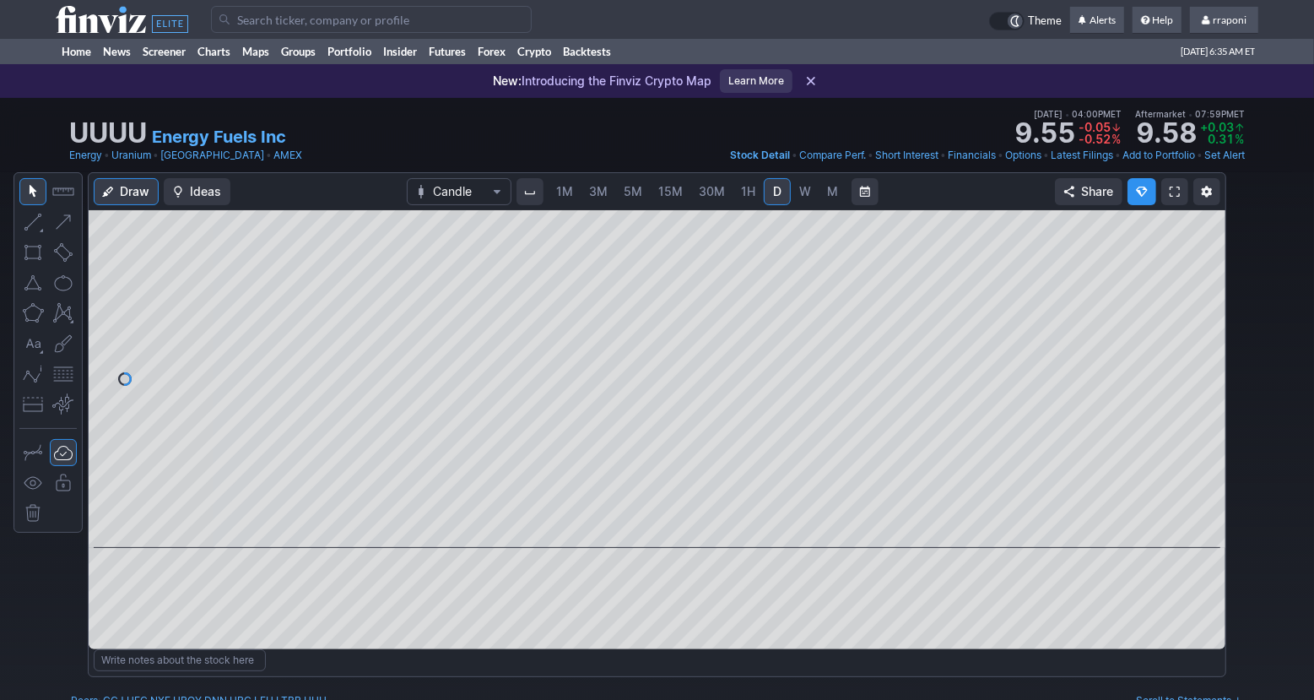
click at [822, 196] on link "M" at bounding box center [832, 191] width 27 height 27
click at [344, 38] on td at bounding box center [600, 19] width 778 height 39
click at [355, 48] on link "Portfolio" at bounding box center [350, 51] width 56 height 25
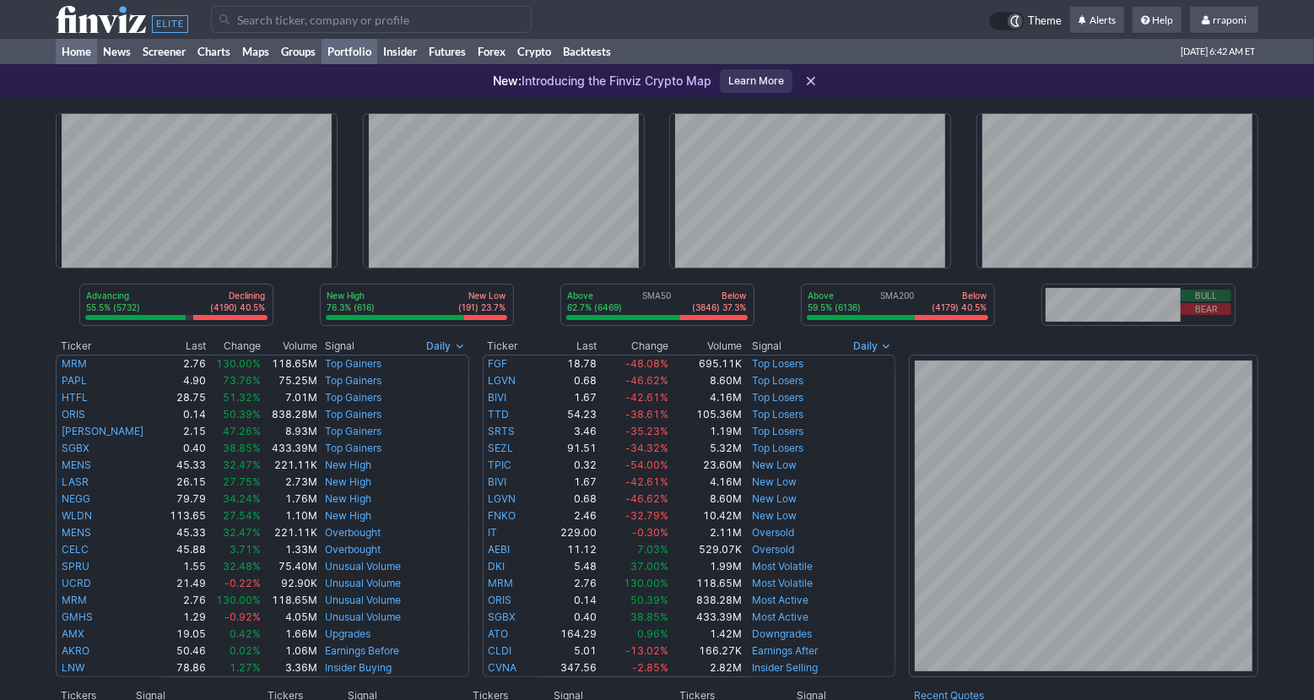
click at [370, 56] on link "Portfolio" at bounding box center [350, 51] width 56 height 25
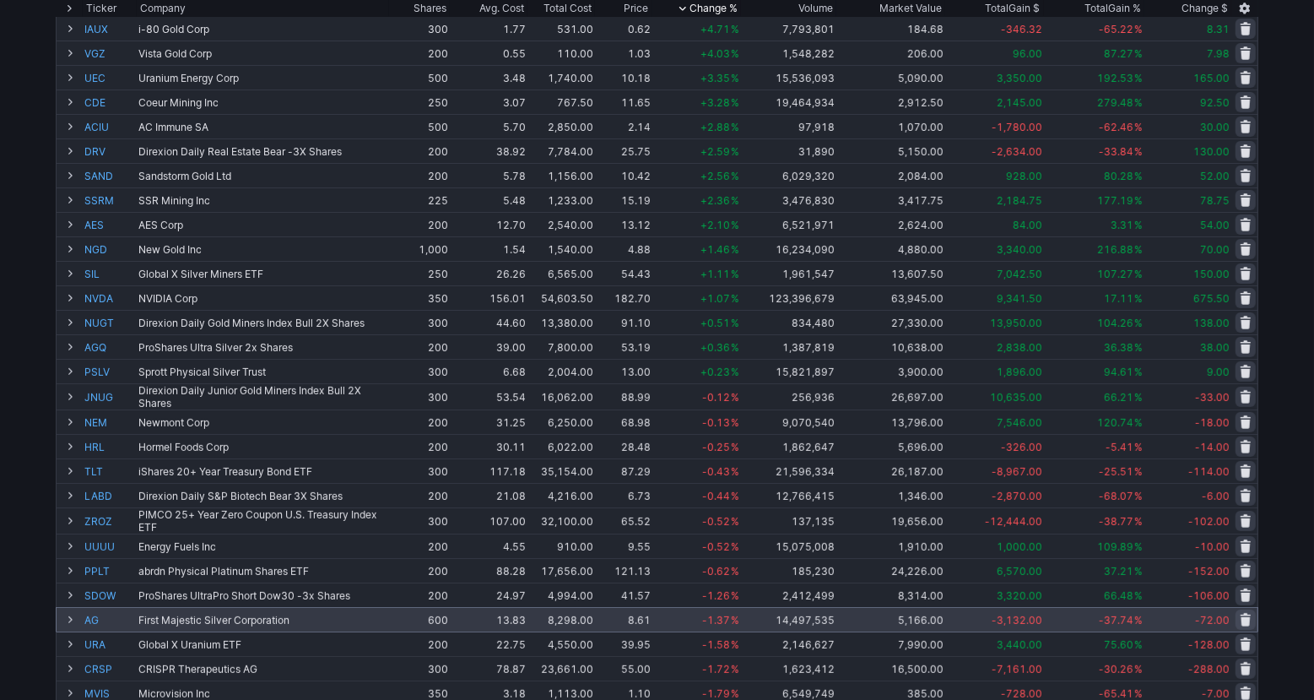
scroll to position [455, 0]
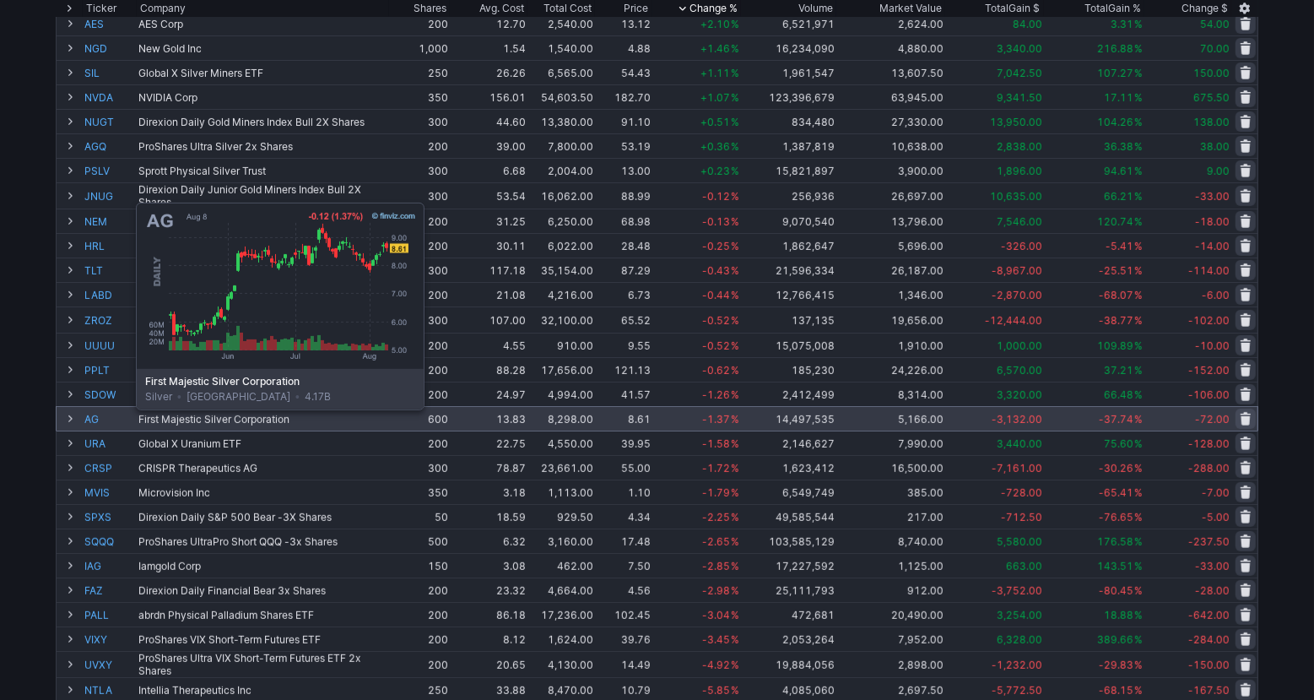
click at [94, 422] on link "AG" at bounding box center [109, 419] width 51 height 24
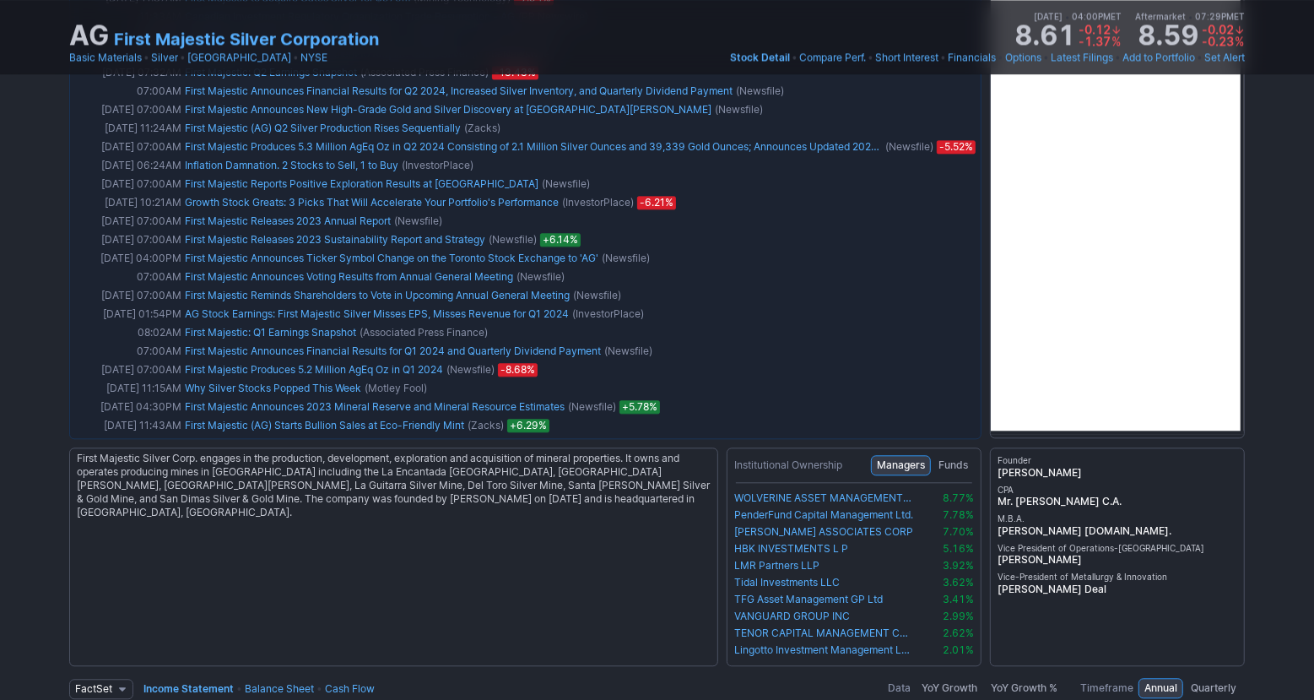
scroll to position [2738, 0]
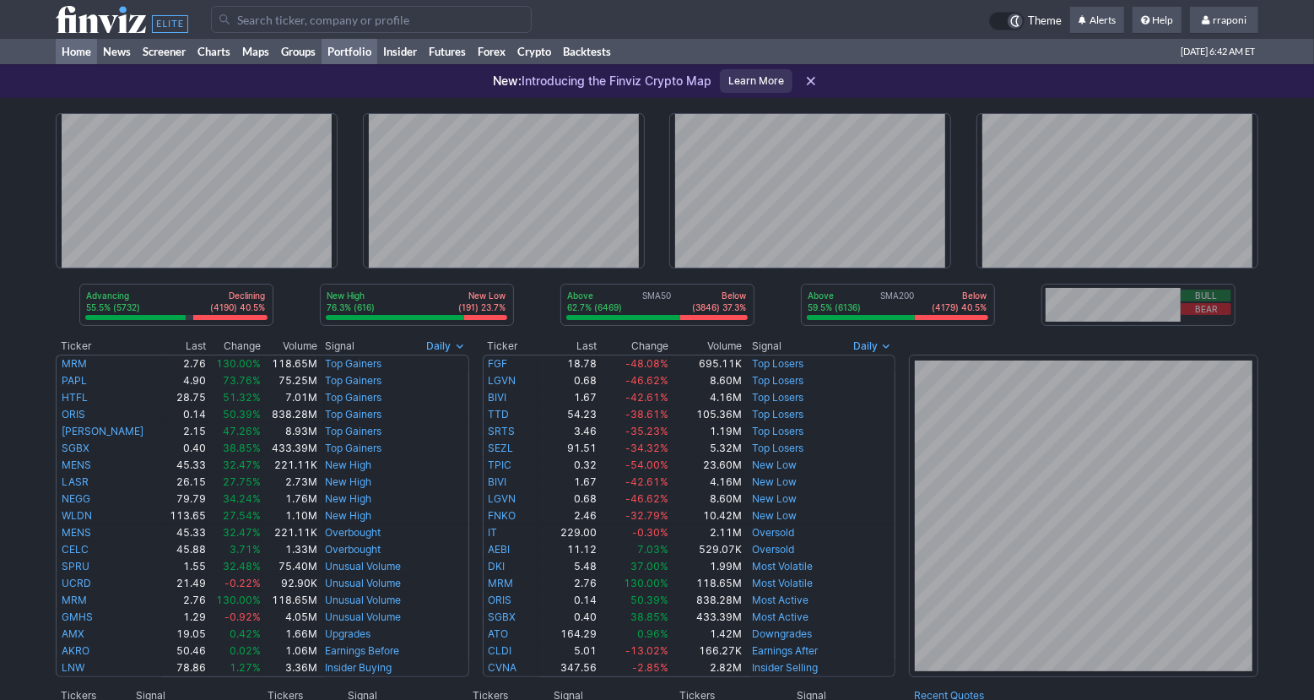
click at [367, 50] on link "Portfolio" at bounding box center [350, 51] width 56 height 25
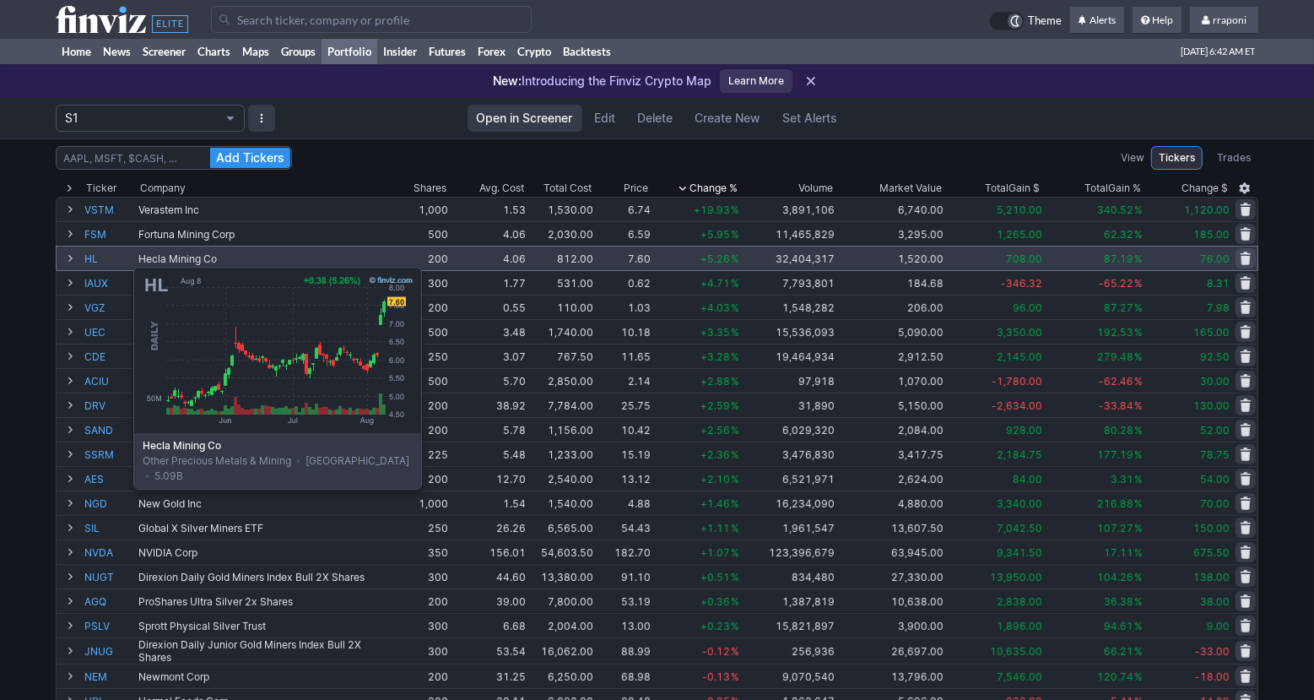
click at [91, 258] on link "HL" at bounding box center [109, 258] width 51 height 24
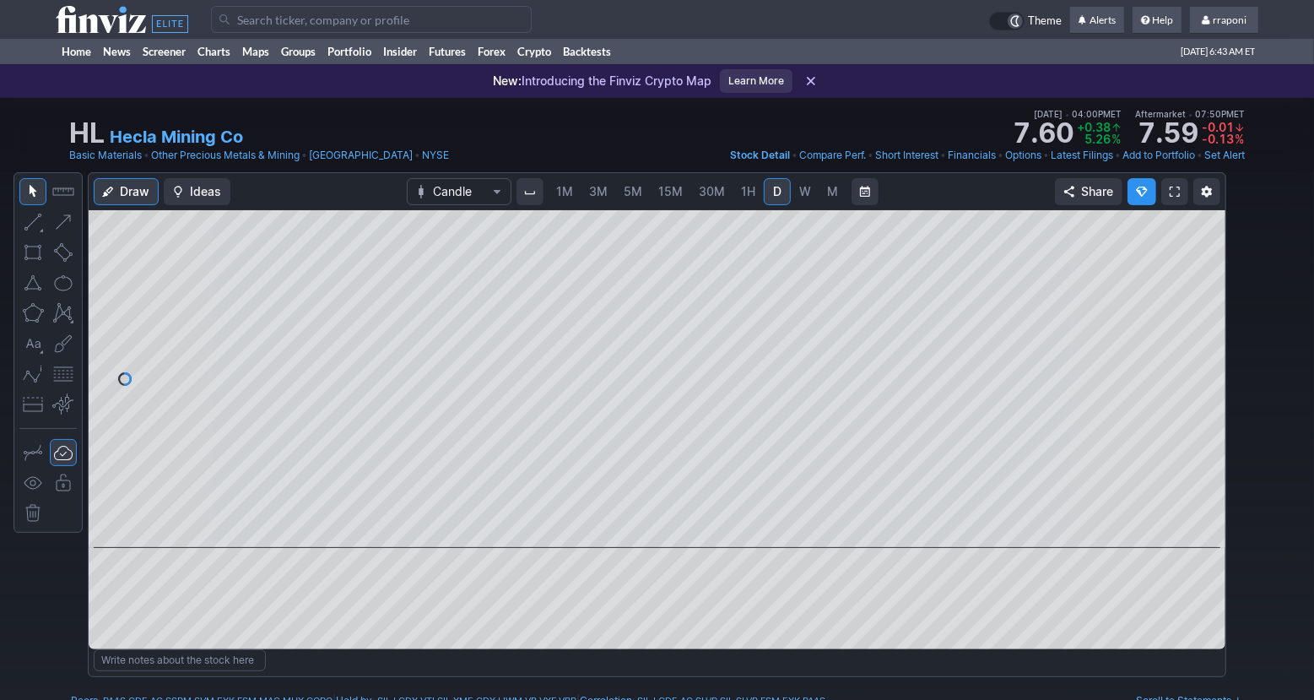
click at [840, 192] on link "M" at bounding box center [832, 191] width 27 height 27
click at [648, 524] on span at bounding box center [641, 524] width 22 height 14
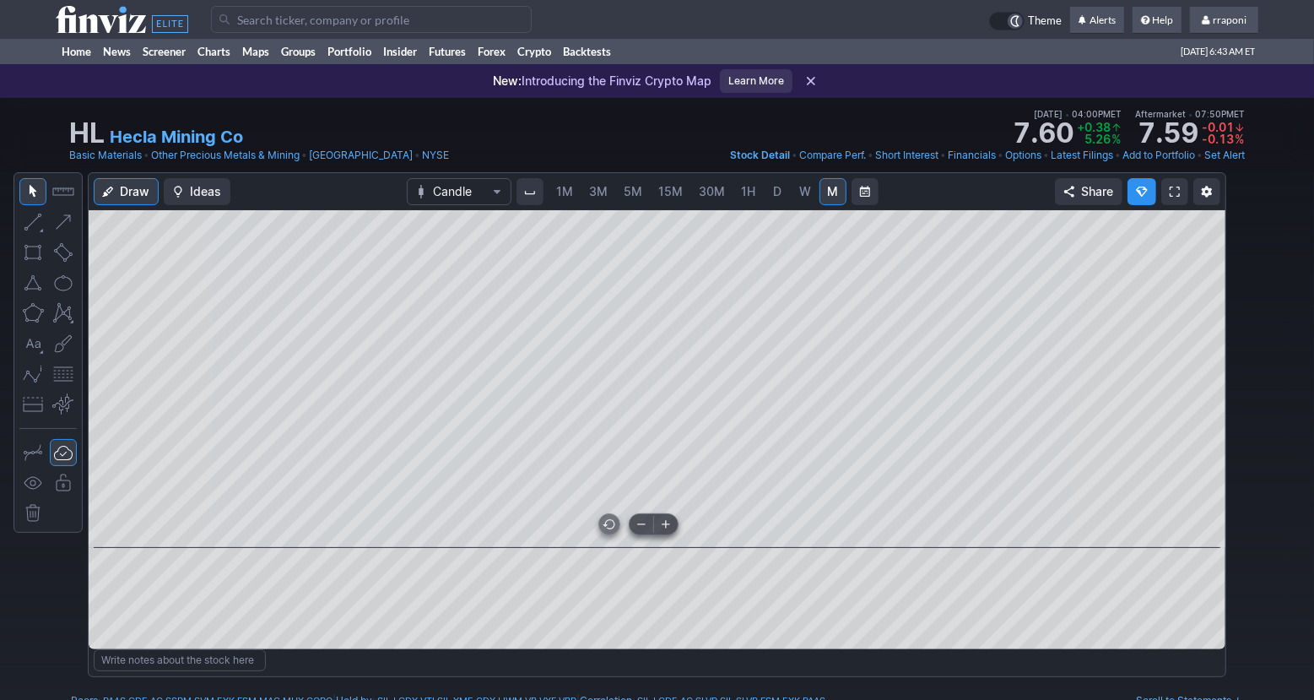
click at [648, 524] on span at bounding box center [641, 524] width 22 height 14
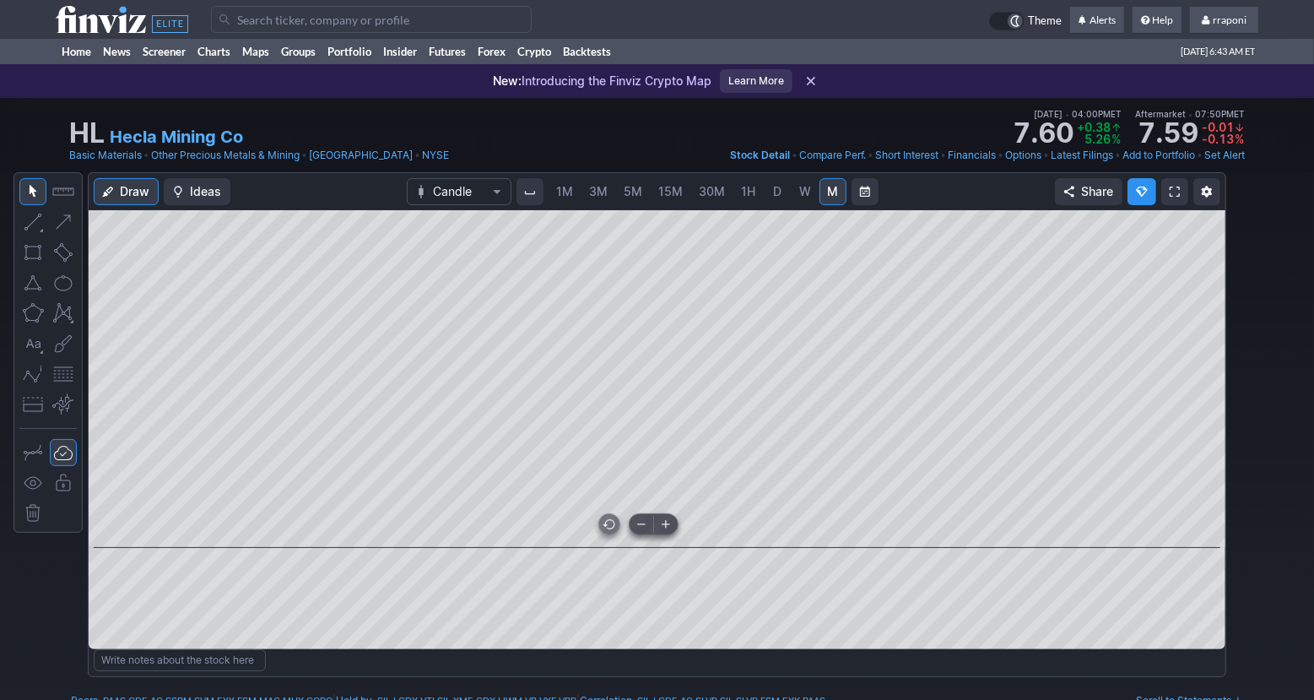
click at [648, 524] on span at bounding box center [641, 524] width 22 height 14
click at [364, 64] on div "New: Introducing the Finviz Crypto Map Learn More" at bounding box center [657, 81] width 1314 height 34
click at [364, 47] on link "Portfolio" at bounding box center [350, 51] width 56 height 25
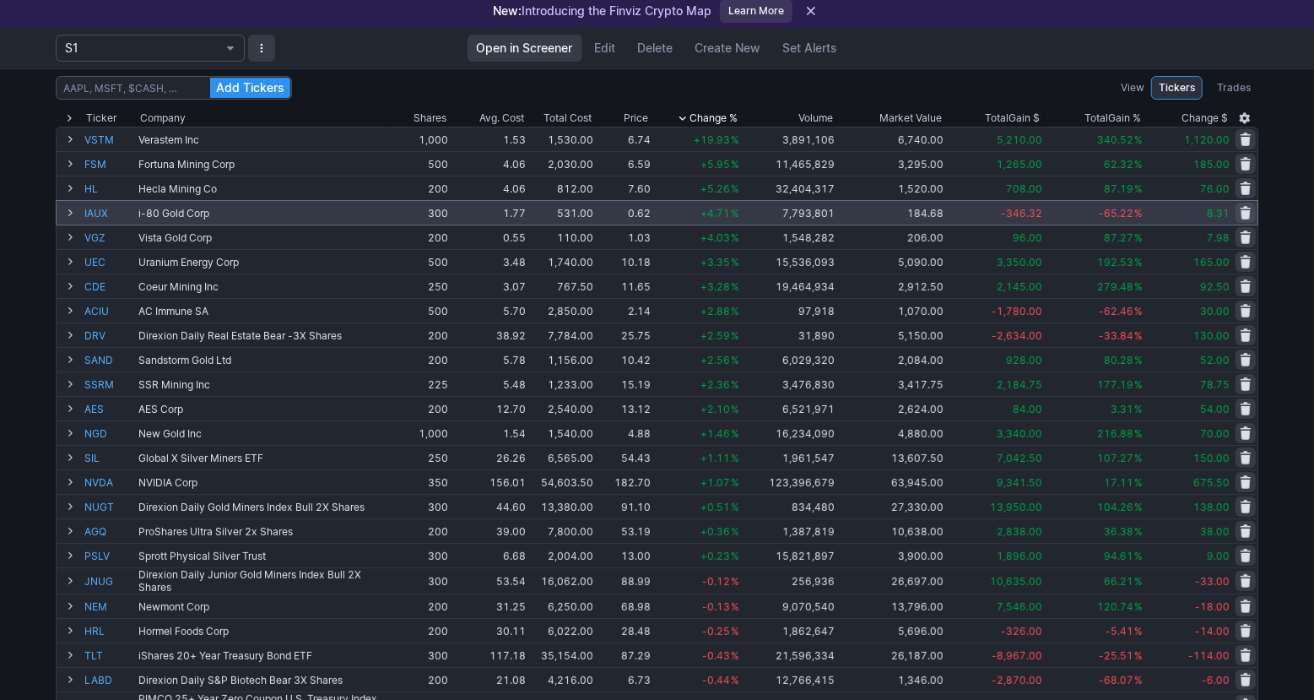
scroll to position [71, 0]
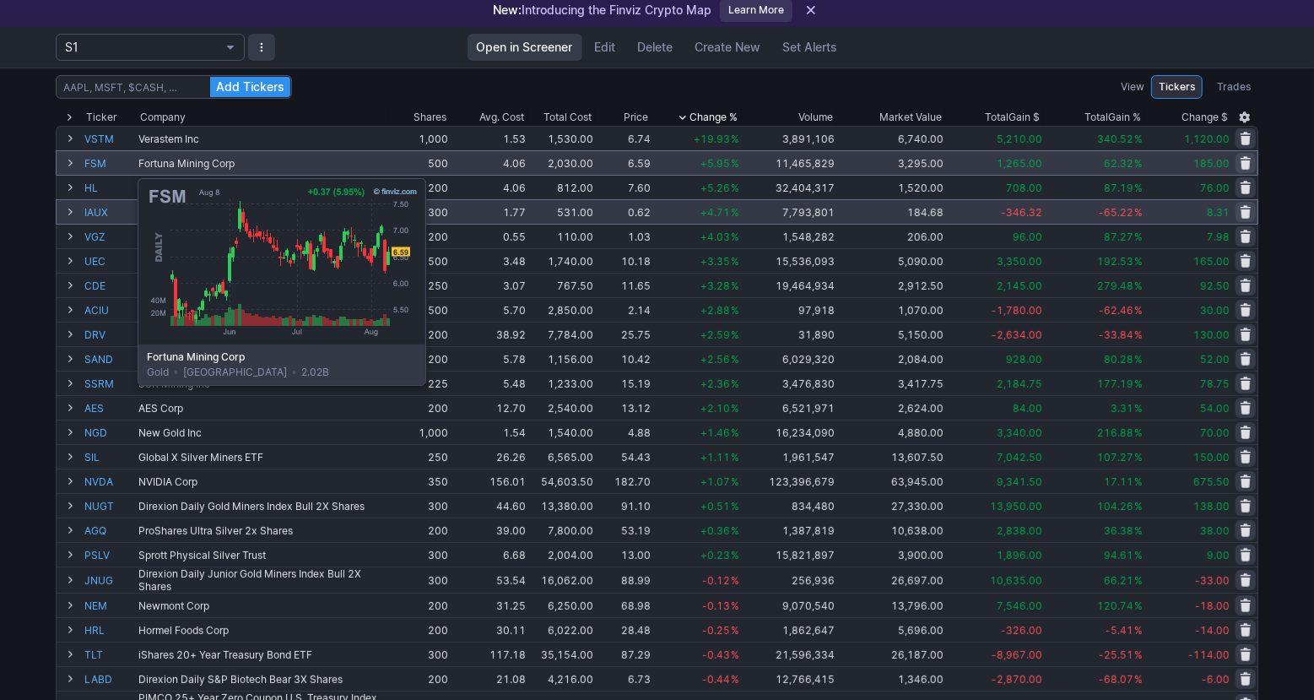
click at [95, 169] on link "FSM" at bounding box center [109, 163] width 51 height 24
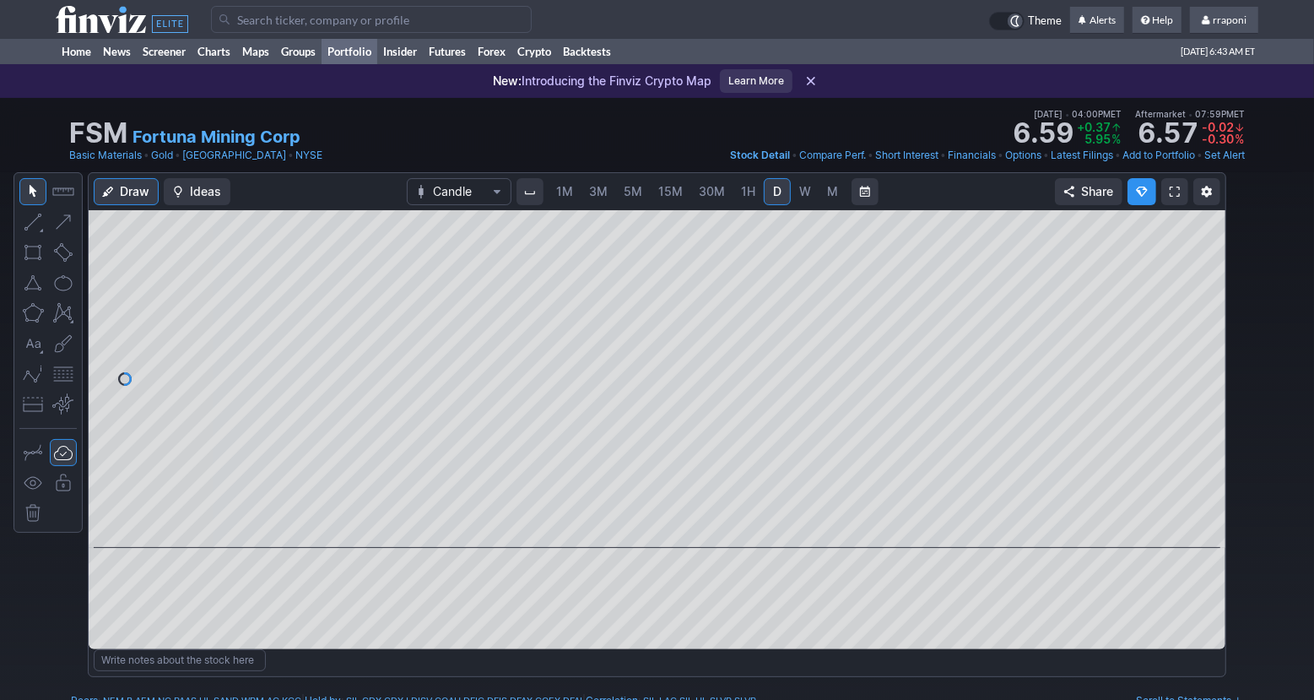
click at [364, 51] on link "Portfolio" at bounding box center [350, 51] width 56 height 25
